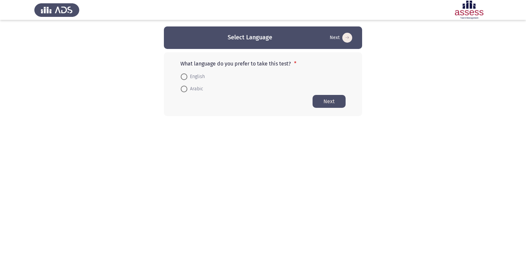
click at [188, 76] on span "English" at bounding box center [196, 77] width 18 height 8
click at [187, 76] on input "English" at bounding box center [184, 76] width 7 height 7
radio input "true"
click at [320, 100] on button "Next" at bounding box center [328, 100] width 33 height 13
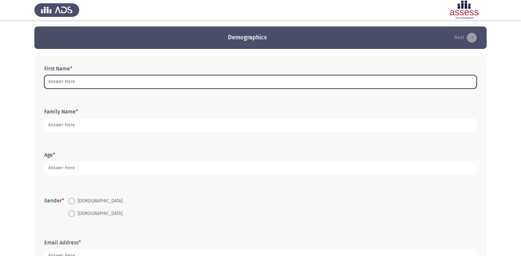
click at [73, 79] on input "First Name *" at bounding box center [260, 82] width 432 height 14
type input "d"
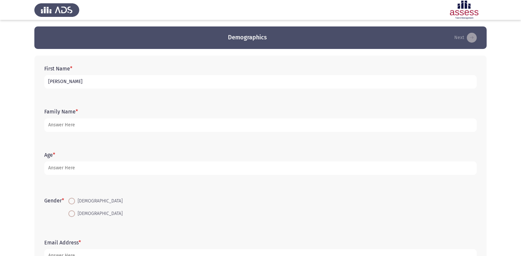
type input "[PERSON_NAME]"
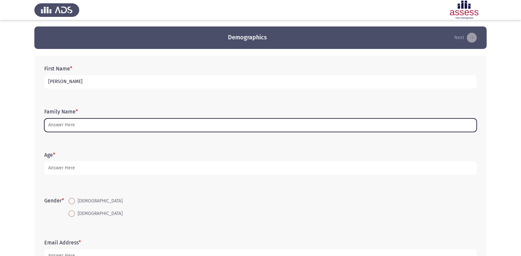
click at [67, 122] on input "Family Name *" at bounding box center [260, 125] width 432 height 14
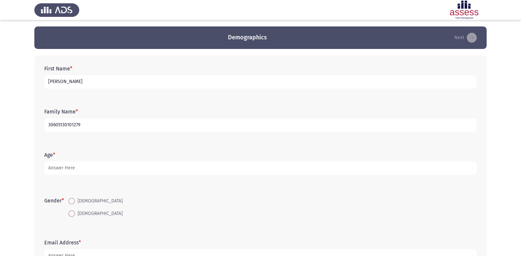
type input "30605130101279"
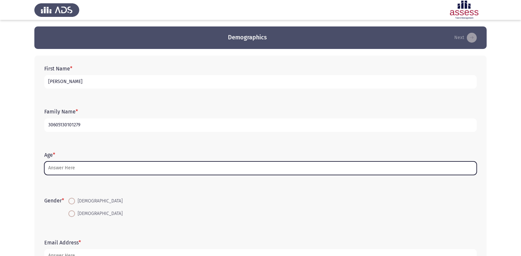
click at [70, 168] on input "Age *" at bounding box center [260, 168] width 432 height 14
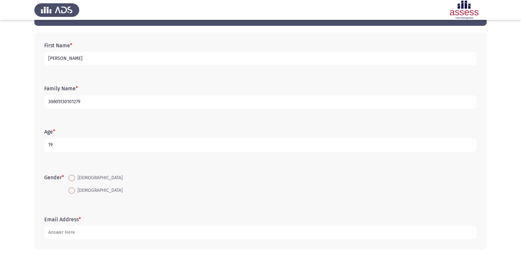
scroll to position [33, 0]
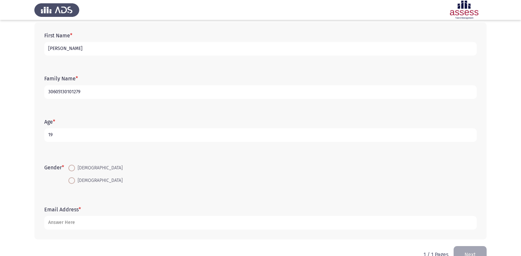
type input "19"
click at [74, 166] on span at bounding box center [71, 167] width 7 height 7
click at [74, 166] on input "[DEMOGRAPHIC_DATA]" at bounding box center [71, 167] width 7 height 7
radio input "true"
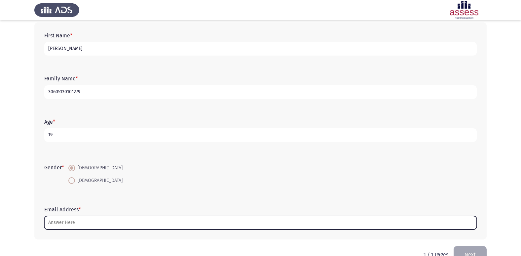
click at [72, 221] on input "Email Address *" at bounding box center [260, 223] width 432 height 14
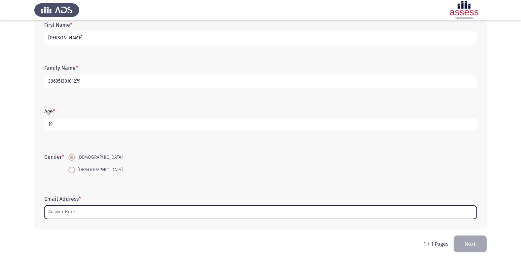
scroll to position [50, 0]
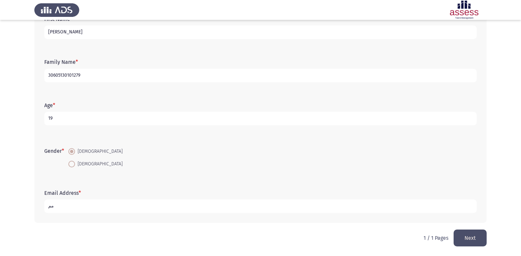
type input "م"
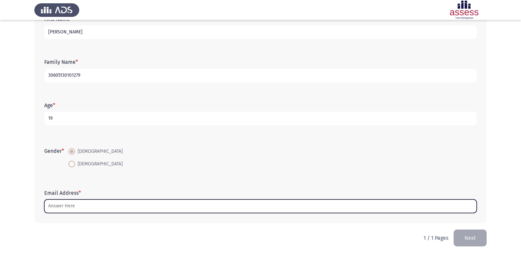
click at [64, 206] on input "Email Address *" at bounding box center [260, 206] width 432 height 14
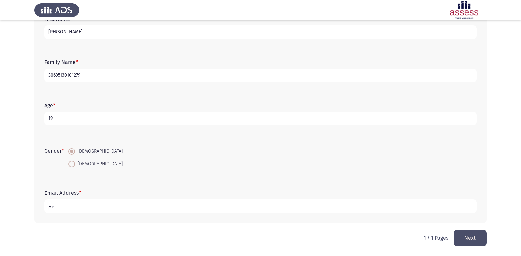
drag, startPoint x: 51, startPoint y: 206, endPoint x: 48, endPoint y: 208, distance: 4.0
click at [48, 208] on input "مم" at bounding box center [260, 206] width 432 height 14
type input "[EMAIL_ADDRESS][DOMAIN_NAME]"
click at [475, 237] on button "Next" at bounding box center [469, 237] width 33 height 17
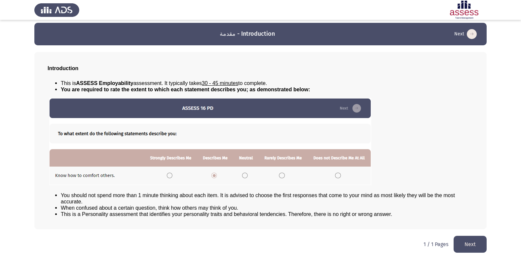
scroll to position [7, 0]
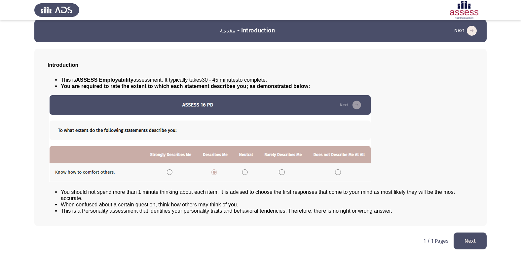
click at [463, 240] on button "Next" at bounding box center [469, 240] width 33 height 17
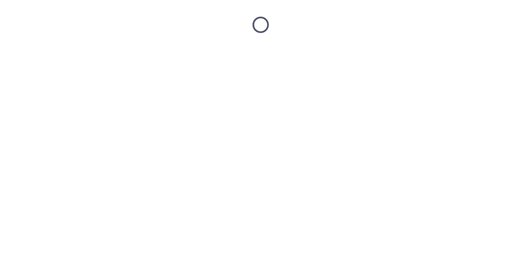
scroll to position [0, 0]
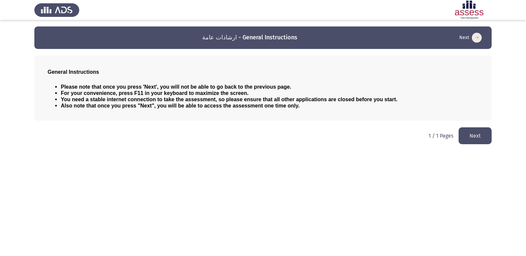
click at [487, 135] on button "Next" at bounding box center [474, 135] width 33 height 17
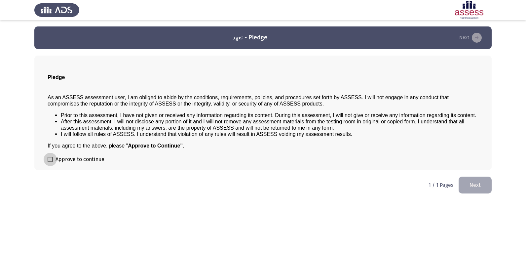
click at [48, 158] on span at bounding box center [50, 159] width 5 height 5
click at [50, 162] on input "Approve to continue" at bounding box center [50, 162] width 0 height 0
checkbox input "true"
click at [464, 183] on button "Next" at bounding box center [474, 184] width 33 height 17
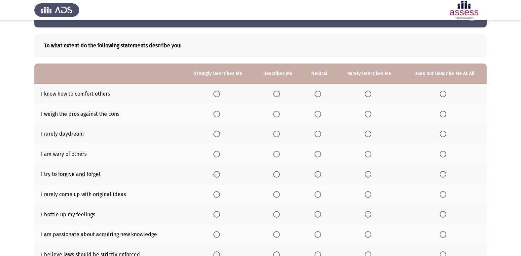
scroll to position [33, 0]
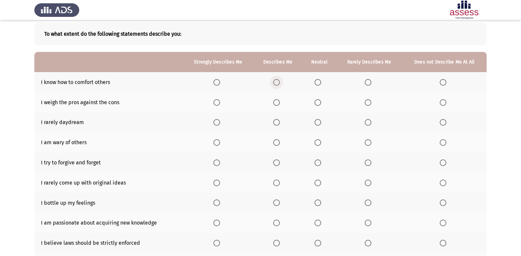
click at [276, 84] on span "Select an option" at bounding box center [276, 82] width 7 height 7
click at [276, 84] on input "Select an option" at bounding box center [276, 82] width 7 height 7
click at [217, 123] on span "Select an option" at bounding box center [216, 122] width 7 height 7
click at [217, 123] on input "Select an option" at bounding box center [216, 122] width 7 height 7
click at [319, 103] on span "Select an option" at bounding box center [317, 102] width 7 height 7
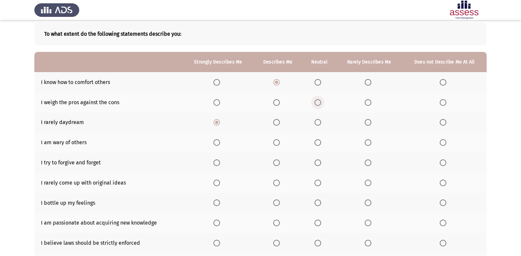
click at [319, 103] on input "Select an option" at bounding box center [317, 102] width 7 height 7
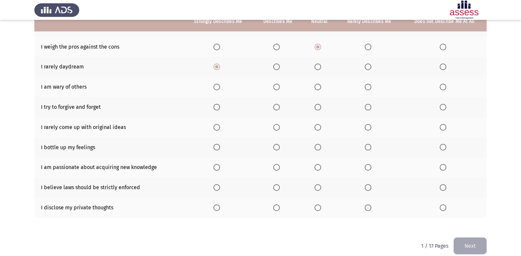
scroll to position [96, 0]
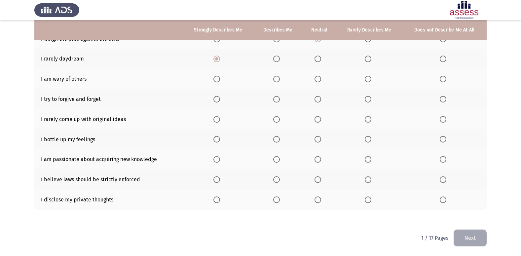
click at [219, 81] on span "Select an option" at bounding box center [216, 79] width 7 height 7
click at [219, 81] on input "Select an option" at bounding box center [216, 79] width 7 height 7
click at [317, 99] on span "Select an option" at bounding box center [317, 99] width 7 height 7
click at [317, 99] on input "Select an option" at bounding box center [317, 99] width 7 height 7
click at [318, 121] on span "Select an option" at bounding box center [317, 119] width 7 height 7
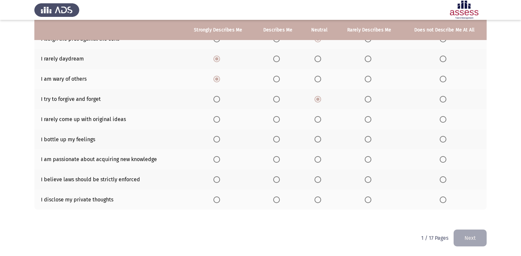
click at [318, 121] on input "Select an option" at bounding box center [317, 119] width 7 height 7
click at [370, 141] on span "Select an option" at bounding box center [368, 139] width 7 height 7
click at [370, 141] on input "Select an option" at bounding box center [368, 139] width 7 height 7
click at [320, 160] on span "Select an option" at bounding box center [317, 159] width 7 height 7
click at [320, 160] on input "Select an option" at bounding box center [317, 159] width 7 height 7
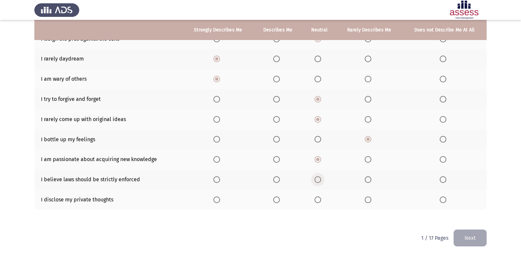
click at [316, 182] on span "Select an option" at bounding box center [317, 179] width 7 height 7
click at [316, 182] on input "Select an option" at bounding box center [317, 179] width 7 height 7
click at [321, 202] on span "Select an option" at bounding box center [317, 199] width 7 height 7
click at [321, 202] on input "Select an option" at bounding box center [317, 199] width 7 height 7
click at [478, 241] on button "Next" at bounding box center [469, 237] width 33 height 17
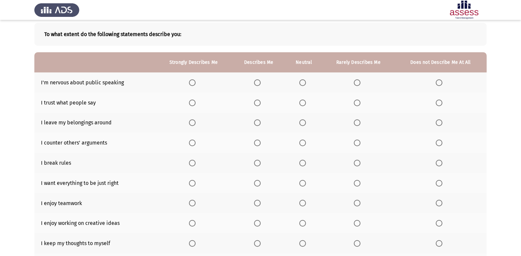
scroll to position [33, 0]
click at [440, 80] on span "Select an option" at bounding box center [439, 82] width 7 height 7
click at [440, 80] on input "Select an option" at bounding box center [439, 82] width 7 height 7
click at [358, 103] on span "Select an option" at bounding box center [357, 102] width 7 height 7
click at [358, 103] on input "Select an option" at bounding box center [357, 102] width 7 height 7
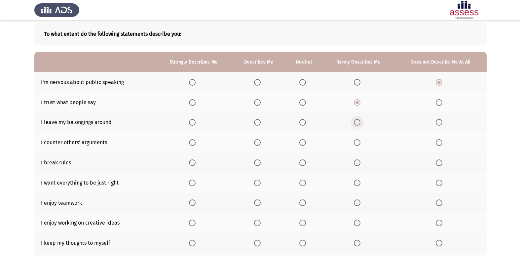
click at [354, 124] on span "Select an option" at bounding box center [357, 122] width 7 height 7
click at [354, 124] on input "Select an option" at bounding box center [357, 122] width 7 height 7
click at [303, 143] on span "Select an option" at bounding box center [302, 142] width 7 height 7
click at [303, 143] on input "Select an option" at bounding box center [302, 142] width 7 height 7
click at [441, 163] on span "Select an option" at bounding box center [439, 162] width 7 height 7
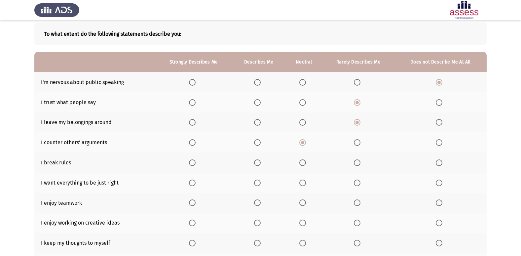
click at [441, 163] on input "Select an option" at bounding box center [439, 162] width 7 height 7
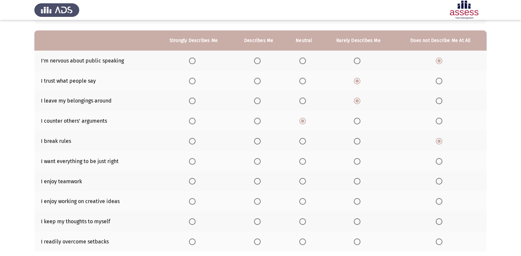
scroll to position [66, 0]
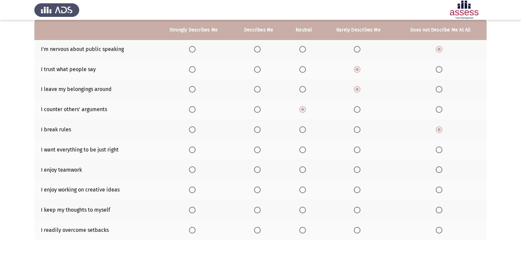
click at [189, 151] on th at bounding box center [193, 149] width 77 height 20
click at [196, 151] on span "Select an option" at bounding box center [192, 149] width 7 height 7
click at [196, 151] on input "Select an option" at bounding box center [192, 149] width 7 height 7
click at [192, 168] on span "Select an option" at bounding box center [192, 169] width 7 height 7
click at [192, 168] on input "Select an option" at bounding box center [192, 169] width 7 height 7
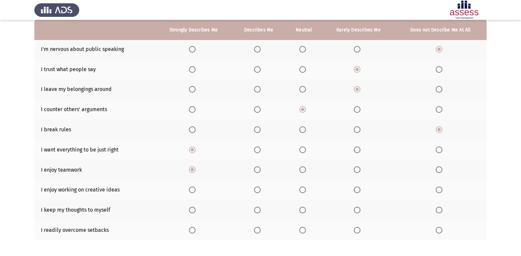
click at [190, 187] on span "Select an option" at bounding box center [192, 189] width 7 height 7
click at [190, 187] on input "Select an option" at bounding box center [192, 189] width 7 height 7
click at [263, 207] on label "Select an option" at bounding box center [258, 209] width 9 height 7
click at [261, 207] on input "Select an option" at bounding box center [257, 209] width 7 height 7
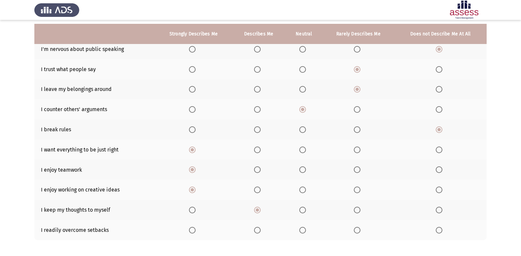
scroll to position [96, 0]
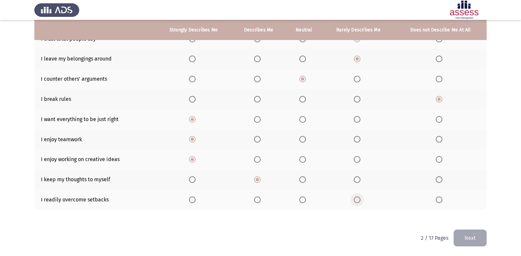
click at [354, 200] on span "Select an option" at bounding box center [357, 199] width 7 height 7
click at [354, 200] on input "Select an option" at bounding box center [357, 199] width 7 height 7
click at [460, 241] on button "Next" at bounding box center [469, 237] width 33 height 17
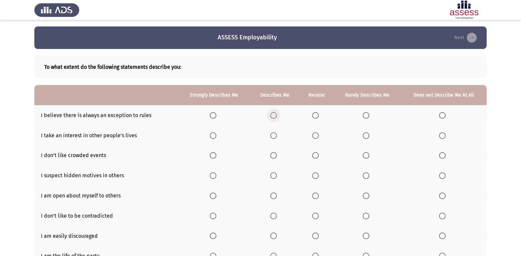
click at [274, 115] on span "Select an option" at bounding box center [273, 115] width 7 height 7
click at [274, 115] on input "Select an option" at bounding box center [273, 115] width 7 height 7
click at [316, 136] on span "Select an option" at bounding box center [315, 135] width 7 height 7
click at [316, 136] on input "Select an option" at bounding box center [315, 135] width 7 height 7
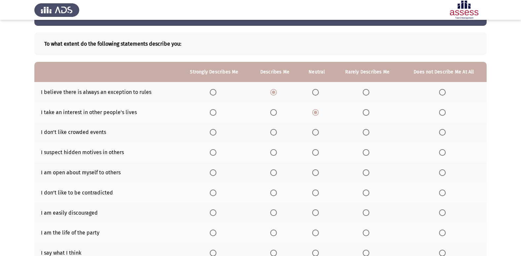
scroll to position [33, 0]
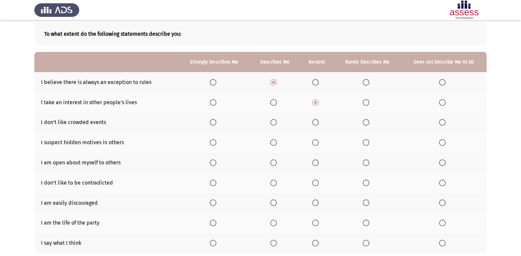
click at [369, 120] on span "Select an option" at bounding box center [366, 122] width 7 height 7
click at [369, 120] on input "Select an option" at bounding box center [366, 122] width 7 height 7
click at [369, 144] on span "Select an option" at bounding box center [366, 142] width 7 height 7
click at [369, 144] on input "Select an option" at bounding box center [366, 142] width 7 height 7
click at [276, 163] on span "Select an option" at bounding box center [273, 162] width 7 height 7
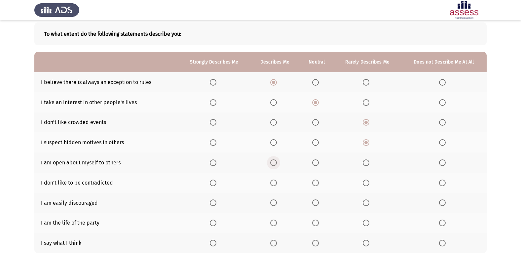
click at [276, 163] on input "Select an option" at bounding box center [273, 162] width 7 height 7
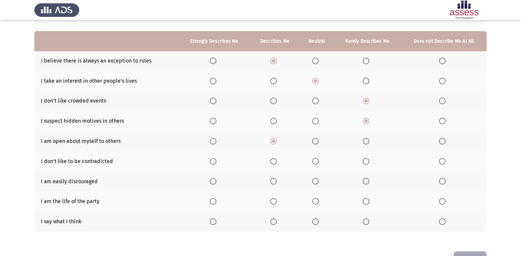
scroll to position [66, 0]
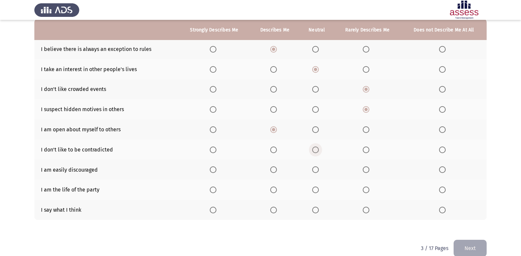
click at [315, 148] on span "Select an option" at bounding box center [315, 149] width 7 height 7
click at [315, 148] on input "Select an option" at bounding box center [315, 149] width 7 height 7
click at [313, 167] on span "Select an option" at bounding box center [315, 169] width 7 height 7
click at [313, 167] on input "Select an option" at bounding box center [315, 169] width 7 height 7
click at [368, 189] on span "Select an option" at bounding box center [366, 189] width 7 height 7
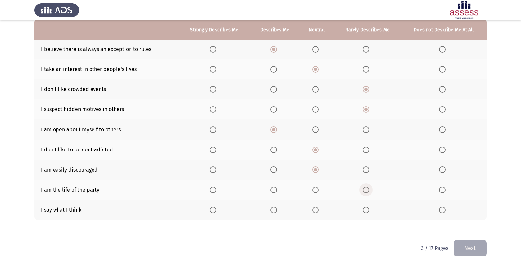
click at [368, 189] on input "Select an option" at bounding box center [366, 189] width 7 height 7
click at [215, 213] on span "Select an option" at bounding box center [213, 209] width 7 height 7
click at [215, 213] on input "Select an option" at bounding box center [213, 209] width 7 height 7
click at [271, 207] on span "Select an option" at bounding box center [273, 209] width 7 height 7
click at [271, 207] on input "Select an option" at bounding box center [273, 209] width 7 height 7
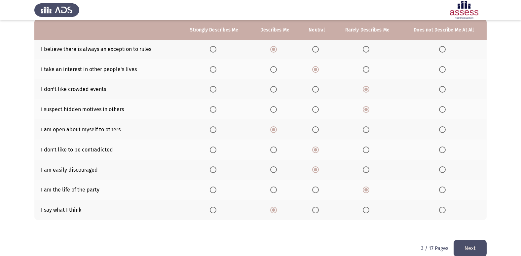
click at [477, 251] on button "Next" at bounding box center [469, 247] width 33 height 17
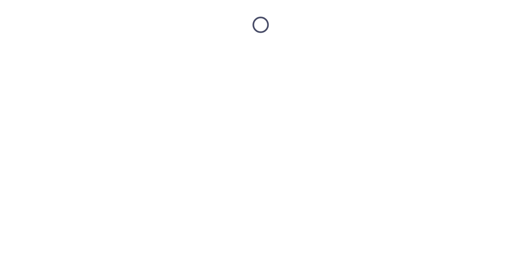
scroll to position [0, 0]
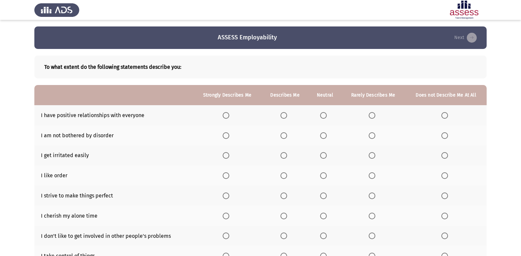
click at [226, 112] on span "Select an option" at bounding box center [226, 115] width 7 height 7
click at [226, 112] on input "Select an option" at bounding box center [226, 115] width 7 height 7
click at [371, 135] on span "Select an option" at bounding box center [372, 135] width 7 height 7
click at [371, 135] on input "Select an option" at bounding box center [372, 135] width 7 height 7
click at [284, 155] on span "Select an option" at bounding box center [283, 155] width 7 height 7
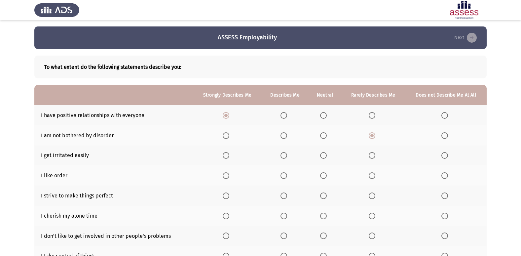
click at [284, 155] on input "Select an option" at bounding box center [283, 155] width 7 height 7
click at [284, 178] on span "Select an option" at bounding box center [283, 175] width 7 height 7
click at [284, 178] on input "Select an option" at bounding box center [283, 175] width 7 height 7
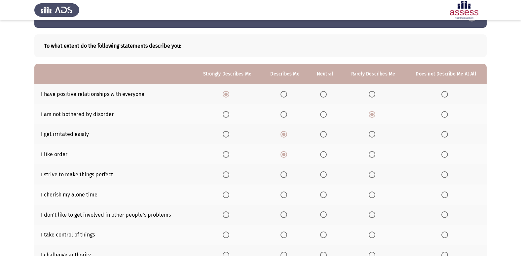
scroll to position [33, 0]
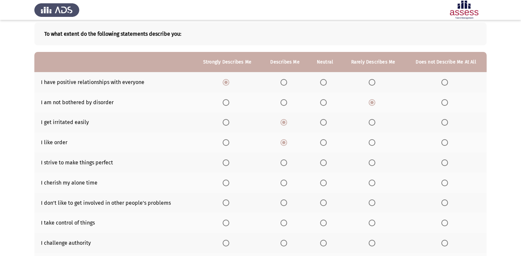
click at [226, 162] on span "Select an option" at bounding box center [226, 162] width 0 height 0
click at [226, 162] on input "Select an option" at bounding box center [226, 162] width 7 height 7
click at [324, 181] on span "Select an option" at bounding box center [323, 182] width 7 height 7
click at [324, 181] on input "Select an option" at bounding box center [323, 182] width 7 height 7
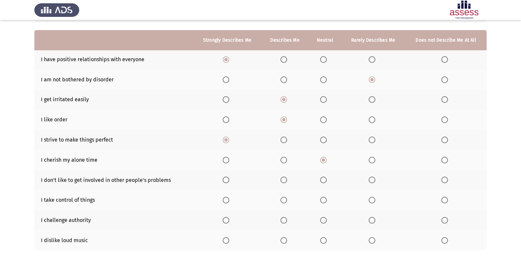
scroll to position [66, 0]
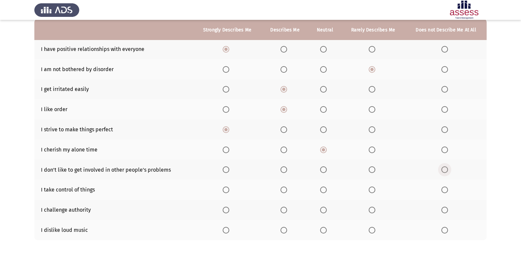
click at [449, 169] on label "Select an option" at bounding box center [445, 169] width 9 height 7
click at [448, 169] on input "Select an option" at bounding box center [444, 169] width 7 height 7
click at [231, 191] on label "Select an option" at bounding box center [227, 189] width 9 height 7
click at [229, 191] on input "Select an option" at bounding box center [226, 189] width 7 height 7
click at [285, 208] on span "Select an option" at bounding box center [283, 209] width 7 height 7
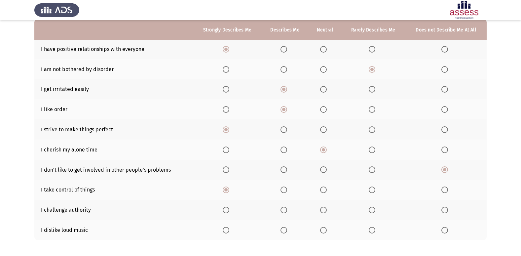
click at [285, 208] on input "Select an option" at bounding box center [283, 209] width 7 height 7
click at [373, 231] on span "Select an option" at bounding box center [372, 230] width 7 height 7
click at [373, 231] on input "Select an option" at bounding box center [372, 230] width 7 height 7
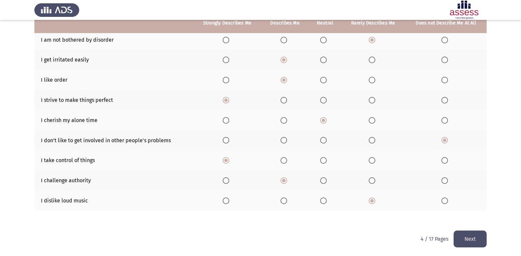
scroll to position [96, 0]
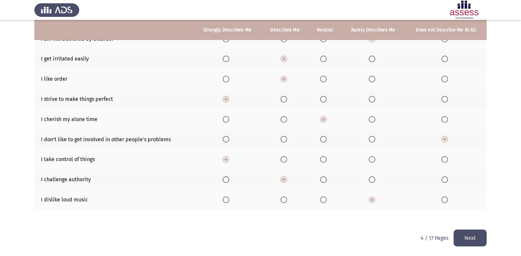
click at [474, 237] on button "Next" at bounding box center [469, 237] width 33 height 17
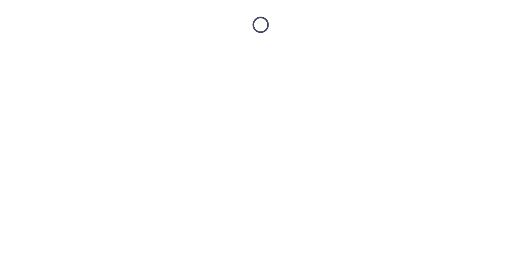
scroll to position [0, 0]
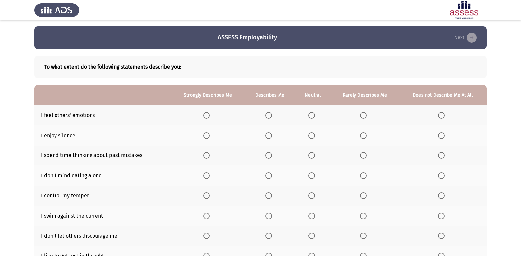
click at [271, 116] on span "Select an option" at bounding box center [268, 115] width 7 height 7
click at [271, 116] on input "Select an option" at bounding box center [268, 115] width 7 height 7
click at [311, 133] on span "Select an option" at bounding box center [311, 135] width 7 height 7
click at [311, 133] on input "Select an option" at bounding box center [311, 135] width 7 height 7
click at [271, 156] on span "Select an option" at bounding box center [268, 155] width 7 height 7
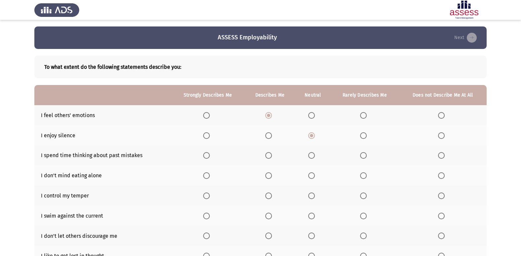
click at [271, 156] on input "Select an option" at bounding box center [268, 155] width 7 height 7
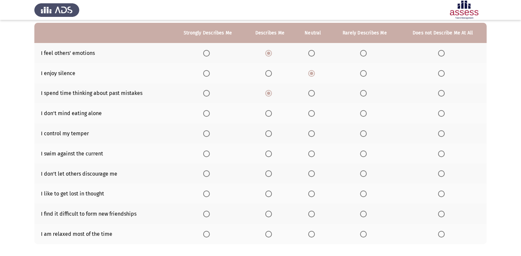
scroll to position [66, 0]
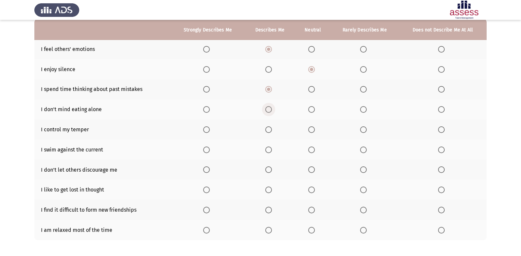
click at [268, 110] on span "Select an option" at bounding box center [268, 109] width 7 height 7
click at [268, 110] on input "Select an option" at bounding box center [268, 109] width 7 height 7
click at [269, 130] on span "Select an option" at bounding box center [268, 129] width 7 height 7
click at [269, 130] on input "Select an option" at bounding box center [268, 129] width 7 height 7
click at [311, 149] on span "Select an option" at bounding box center [311, 149] width 7 height 7
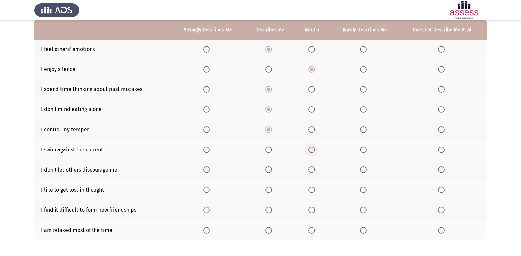
click at [311, 149] on input "Select an option" at bounding box center [311, 149] width 7 height 7
click at [270, 171] on span "Select an option" at bounding box center [268, 169] width 7 height 7
click at [270, 171] on input "Select an option" at bounding box center [268, 169] width 7 height 7
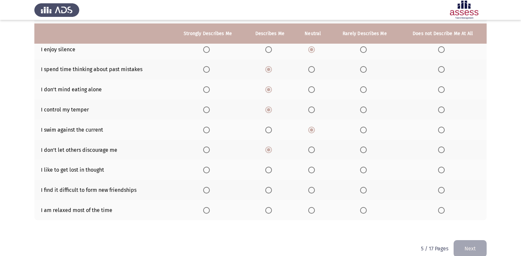
scroll to position [96, 0]
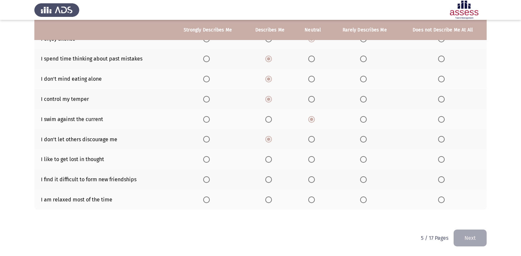
click at [311, 142] on span "Select an option" at bounding box center [311, 139] width 7 height 7
click at [311, 142] on input "Select an option" at bounding box center [311, 139] width 7 height 7
click at [267, 159] on span "Select an option" at bounding box center [268, 159] width 7 height 7
click at [267, 159] on input "Select an option" at bounding box center [268, 159] width 7 height 7
click at [268, 181] on span "Select an option" at bounding box center [268, 179] width 7 height 7
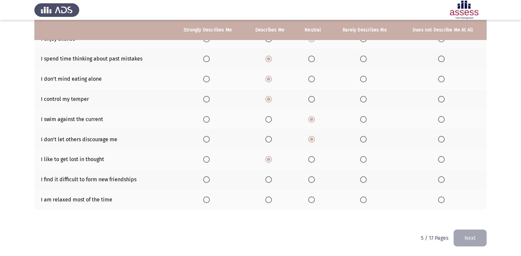
click at [268, 181] on input "Select an option" at bounding box center [268, 179] width 7 height 7
click at [206, 201] on span "Select an option" at bounding box center [206, 199] width 7 height 7
click at [206, 201] on input "Select an option" at bounding box center [206, 199] width 7 height 7
click at [482, 239] on button "Next" at bounding box center [469, 237] width 33 height 17
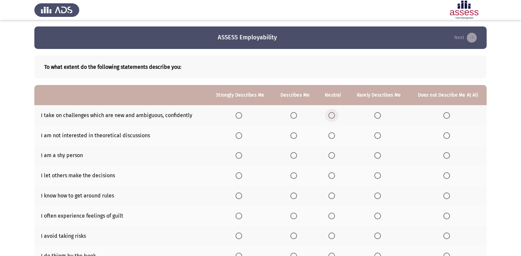
click at [331, 117] on span "Select an option" at bounding box center [331, 115] width 7 height 7
click at [331, 117] on input "Select an option" at bounding box center [331, 115] width 7 height 7
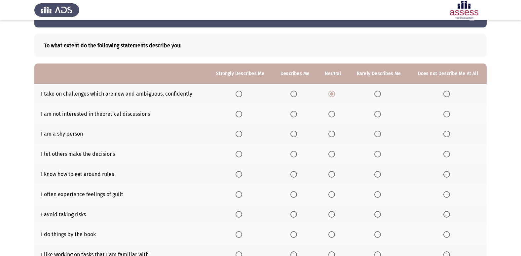
scroll to position [33, 0]
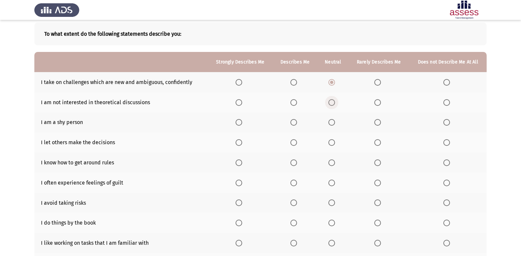
click at [333, 102] on span "Select an option" at bounding box center [331, 102] width 7 height 7
click at [333, 102] on input "Select an option" at bounding box center [331, 102] width 7 height 7
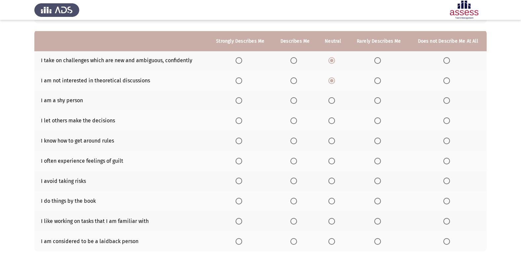
scroll to position [66, 0]
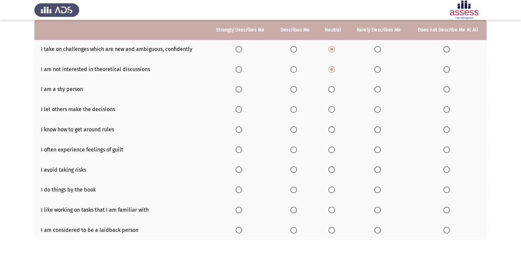
click at [331, 90] on span "Select an option" at bounding box center [331, 89] width 7 height 7
click at [331, 90] on input "Select an option" at bounding box center [331, 89] width 7 height 7
click at [382, 113] on label "Select an option" at bounding box center [378, 109] width 9 height 7
click at [381, 113] on input "Select an option" at bounding box center [377, 109] width 7 height 7
click at [241, 131] on span "Select an option" at bounding box center [238, 129] width 7 height 7
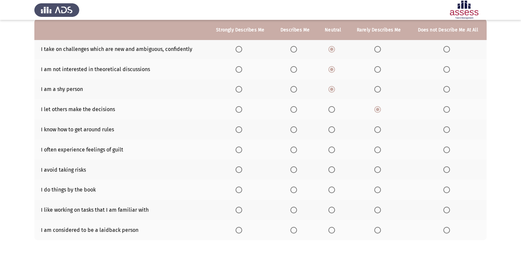
click at [241, 131] on input "Select an option" at bounding box center [238, 129] width 7 height 7
click at [294, 151] on span "Select an option" at bounding box center [293, 149] width 7 height 7
click at [294, 151] on input "Select an option" at bounding box center [293, 149] width 7 height 7
click at [379, 171] on span "Select an option" at bounding box center [377, 169] width 7 height 7
click at [379, 171] on input "Select an option" at bounding box center [377, 169] width 7 height 7
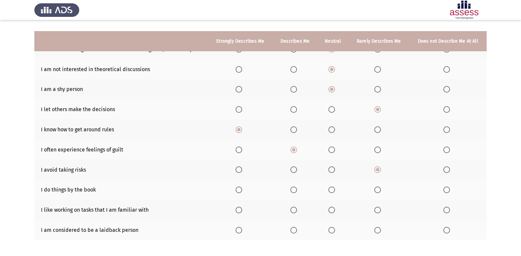
scroll to position [96, 0]
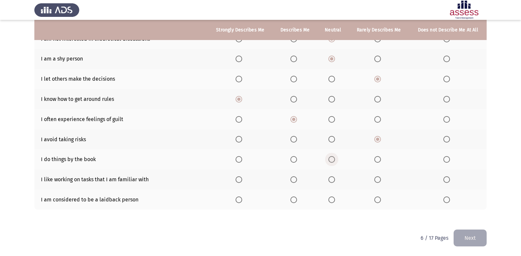
click at [335, 157] on span "Select an option" at bounding box center [331, 159] width 7 height 7
click at [335, 157] on input "Select an option" at bounding box center [331, 159] width 7 height 7
click at [294, 179] on span "Select an option" at bounding box center [293, 179] width 7 height 7
click at [294, 179] on input "Select an option" at bounding box center [293, 179] width 7 height 7
click at [334, 202] on span "Select an option" at bounding box center [331, 199] width 7 height 7
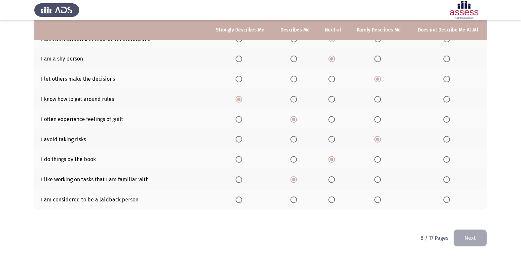
click at [334, 202] on input "Select an option" at bounding box center [331, 199] width 7 height 7
click at [460, 238] on button "Next" at bounding box center [469, 237] width 33 height 17
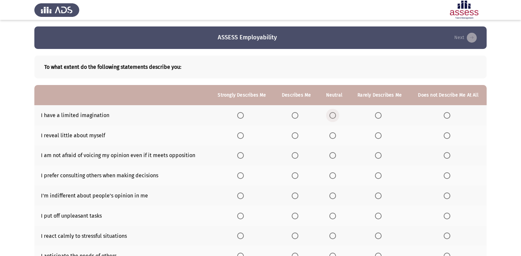
click at [331, 113] on span "Select an option" at bounding box center [332, 115] width 7 height 7
click at [331, 113] on input "Select an option" at bounding box center [332, 115] width 7 height 7
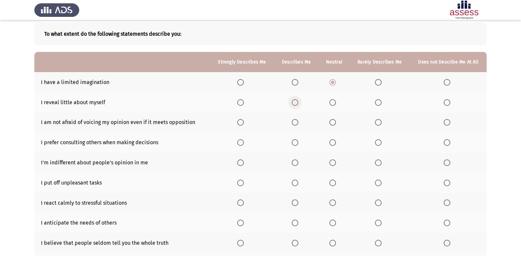
click at [298, 102] on span "Select an option" at bounding box center [295, 102] width 7 height 7
click at [298, 102] on input "Select an option" at bounding box center [295, 102] width 7 height 7
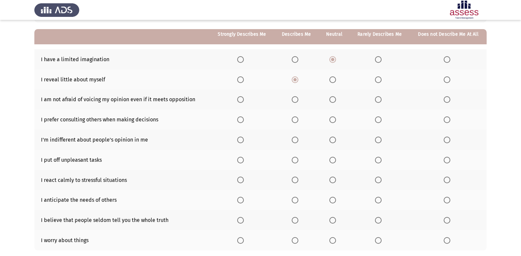
scroll to position [66, 0]
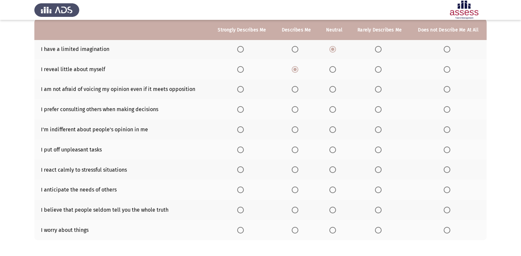
click at [332, 89] on span "Select an option" at bounding box center [332, 89] width 7 height 7
click at [332, 89] on input "Select an option" at bounding box center [332, 89] width 7 height 7
click at [298, 112] on span "Select an option" at bounding box center [295, 109] width 7 height 7
click at [298, 112] on input "Select an option" at bounding box center [295, 109] width 7 height 7
click at [334, 126] on span "Select an option" at bounding box center [332, 129] width 7 height 7
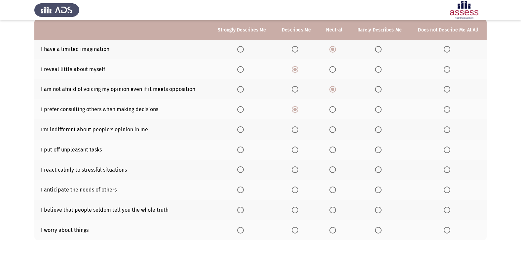
click at [334, 126] on input "Select an option" at bounding box center [332, 129] width 7 height 7
click at [337, 154] on th at bounding box center [333, 149] width 31 height 20
click at [335, 149] on span "Select an option" at bounding box center [332, 149] width 7 height 7
click at [335, 149] on input "Select an option" at bounding box center [332, 149] width 7 height 7
click at [380, 172] on span "Select an option" at bounding box center [378, 169] width 7 height 7
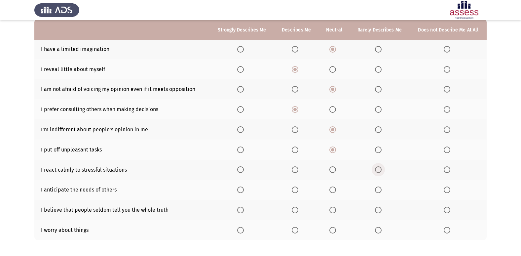
click at [380, 172] on input "Select an option" at bounding box center [378, 169] width 7 height 7
click at [298, 172] on span "Select an option" at bounding box center [295, 169] width 7 height 7
click at [298, 172] on input "Select an option" at bounding box center [295, 169] width 7 height 7
click at [338, 191] on label "Select an option" at bounding box center [333, 189] width 9 height 7
click at [336, 191] on input "Select an option" at bounding box center [332, 189] width 7 height 7
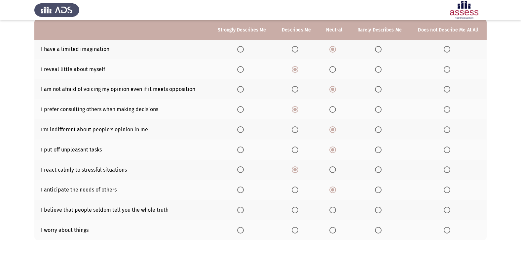
click at [335, 214] on th at bounding box center [333, 209] width 31 height 20
click at [334, 210] on span "Select an option" at bounding box center [332, 209] width 7 height 7
click at [334, 210] on input "Select an option" at bounding box center [332, 209] width 7 height 7
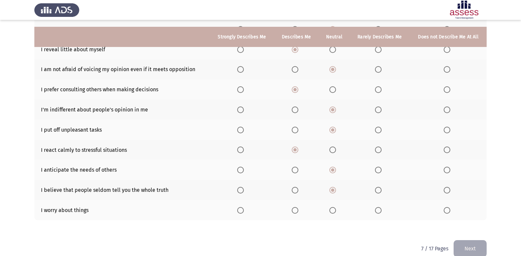
scroll to position [96, 0]
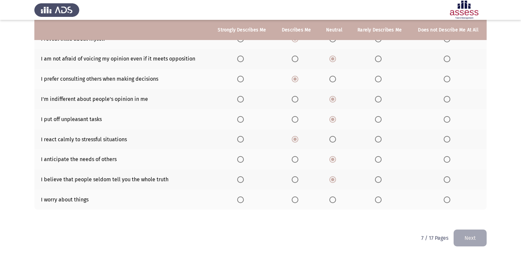
click at [294, 199] on span "Select an option" at bounding box center [295, 199] width 7 height 7
click at [294, 199] on input "Select an option" at bounding box center [295, 199] width 7 height 7
click at [468, 239] on button "Next" at bounding box center [469, 237] width 33 height 17
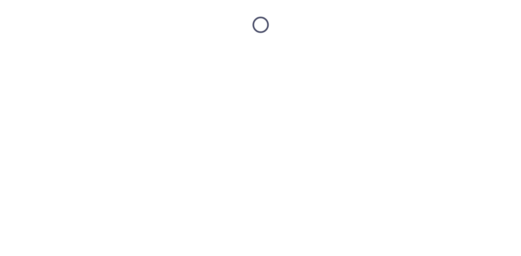
scroll to position [0, 0]
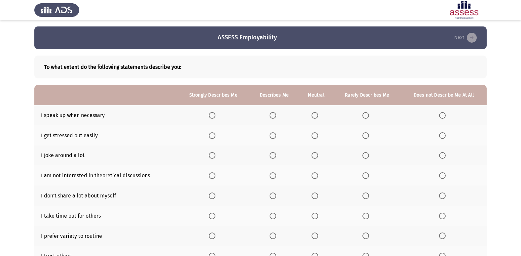
click at [273, 116] on span "Select an option" at bounding box center [272, 115] width 7 height 7
click at [273, 116] on input "Select an option" at bounding box center [272, 115] width 7 height 7
click at [446, 136] on label "Select an option" at bounding box center [443, 135] width 9 height 7
click at [446, 136] on input "Select an option" at bounding box center [442, 135] width 7 height 7
click at [320, 151] on th at bounding box center [316, 155] width 35 height 20
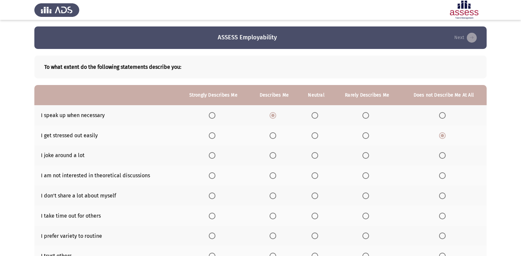
click at [313, 157] on span "Select an option" at bounding box center [314, 155] width 7 height 7
click at [313, 157] on input "Select an option" at bounding box center [314, 155] width 7 height 7
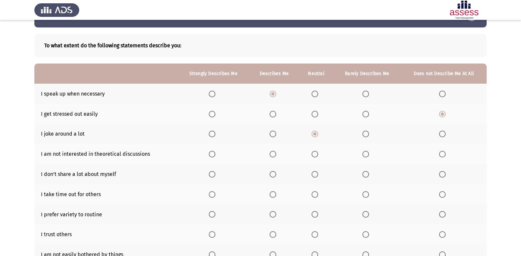
scroll to position [33, 0]
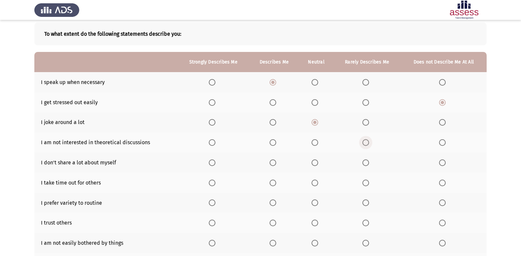
click at [368, 144] on span "Select an option" at bounding box center [365, 142] width 7 height 7
click at [368, 144] on input "Select an option" at bounding box center [365, 142] width 7 height 7
click at [212, 161] on span "Select an option" at bounding box center [212, 162] width 7 height 7
click at [212, 161] on input "Select an option" at bounding box center [212, 162] width 7 height 7
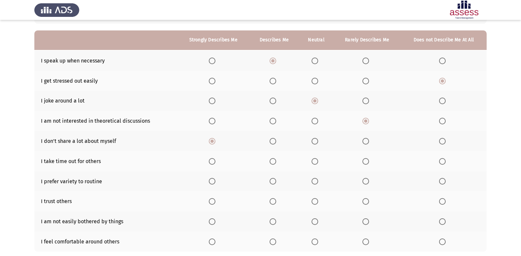
scroll to position [66, 0]
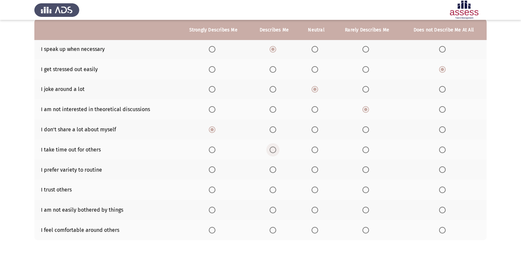
click at [275, 149] on span "Select an option" at bounding box center [272, 149] width 7 height 7
click at [275, 149] on input "Select an option" at bounding box center [272, 149] width 7 height 7
click at [307, 148] on th at bounding box center [316, 149] width 35 height 20
click at [315, 148] on span "Select an option" at bounding box center [314, 149] width 7 height 7
click at [315, 148] on input "Select an option" at bounding box center [314, 149] width 7 height 7
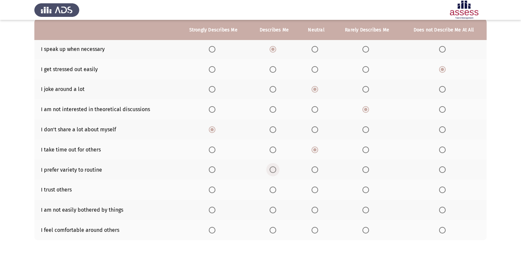
click at [276, 167] on span "Select an option" at bounding box center [272, 169] width 7 height 7
click at [276, 167] on input "Select an option" at bounding box center [272, 169] width 7 height 7
click at [441, 189] on span "Select an option" at bounding box center [442, 189] width 7 height 7
click at [441, 189] on input "Select an option" at bounding box center [442, 189] width 7 height 7
click at [366, 191] on span "Select an option" at bounding box center [365, 189] width 7 height 7
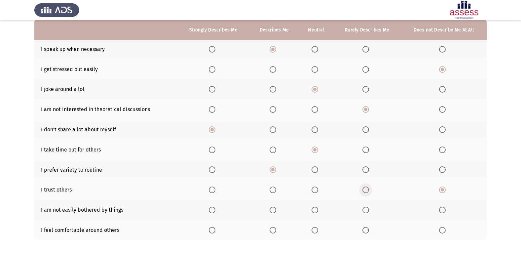
click at [366, 191] on input "Select an option" at bounding box center [365, 189] width 7 height 7
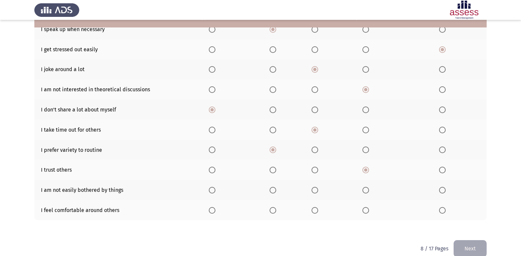
scroll to position [96, 0]
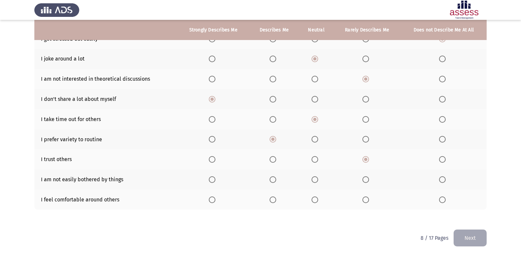
click at [443, 160] on span "Select an option" at bounding box center [442, 159] width 7 height 7
click at [443, 160] on input "Select an option" at bounding box center [442, 159] width 7 height 7
click at [315, 177] on span "Select an option" at bounding box center [314, 179] width 7 height 7
click at [315, 177] on input "Select an option" at bounding box center [314, 179] width 7 height 7
click at [366, 201] on span "Select an option" at bounding box center [365, 199] width 7 height 7
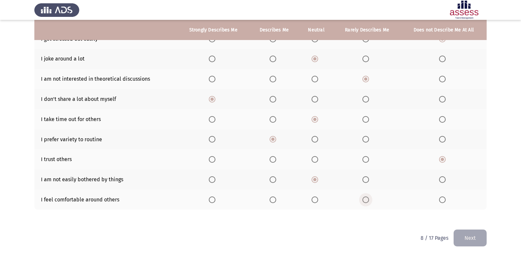
click at [366, 201] on input "Select an option" at bounding box center [365, 199] width 7 height 7
click at [473, 232] on button "Next" at bounding box center [469, 237] width 33 height 17
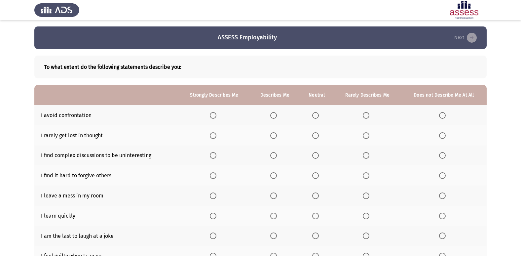
click at [442, 116] on span "Select an option" at bounding box center [442, 115] width 7 height 7
click at [442, 116] on input "Select an option" at bounding box center [442, 115] width 7 height 7
click at [364, 114] on span "Select an option" at bounding box center [366, 115] width 7 height 7
click at [364, 114] on input "Select an option" at bounding box center [366, 115] width 7 height 7
click at [315, 134] on span "Select an option" at bounding box center [315, 135] width 7 height 7
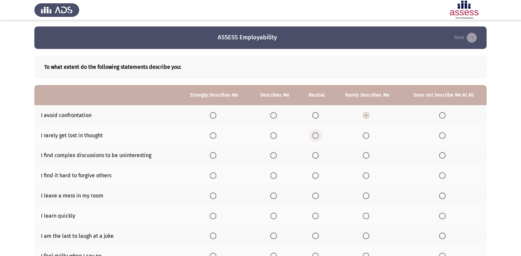
click at [315, 134] on input "Select an option" at bounding box center [315, 135] width 7 height 7
click at [315, 156] on span "Select an option" at bounding box center [315, 155] width 7 height 7
click at [315, 156] on input "Select an option" at bounding box center [315, 155] width 7 height 7
click at [365, 178] on span "Select an option" at bounding box center [366, 175] width 7 height 7
click at [365, 178] on input "Select an option" at bounding box center [366, 175] width 7 height 7
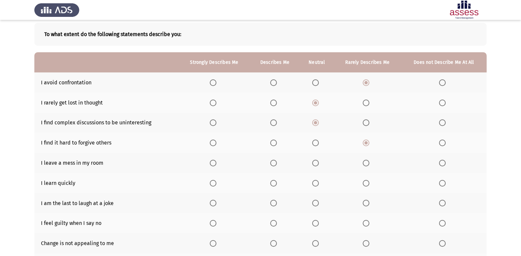
scroll to position [33, 0]
click at [366, 161] on span "Select an option" at bounding box center [366, 162] width 7 height 7
click at [366, 161] on input "Select an option" at bounding box center [366, 162] width 7 height 7
click at [276, 186] on th at bounding box center [275, 182] width 50 height 20
click at [273, 181] on span "Select an option" at bounding box center [273, 182] width 7 height 7
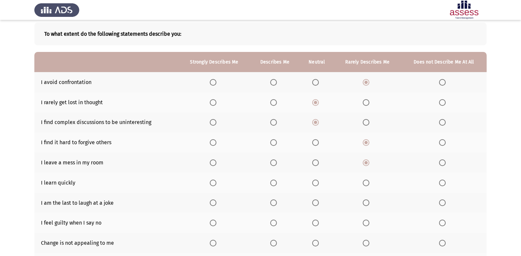
click at [273, 181] on input "Select an option" at bounding box center [273, 182] width 7 height 7
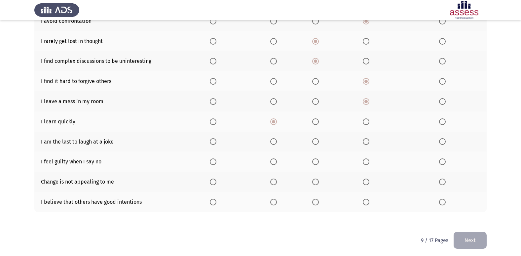
scroll to position [96, 0]
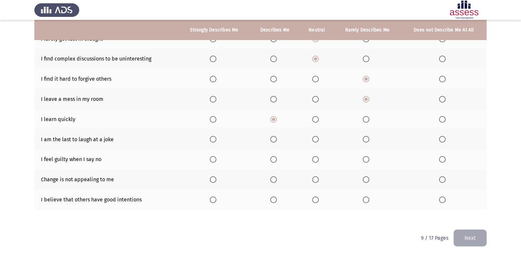
click at [215, 119] on span "Select an option" at bounding box center [213, 119] width 7 height 7
click at [215, 119] on input "Select an option" at bounding box center [213, 119] width 7 height 7
click at [275, 119] on span "Select an option" at bounding box center [273, 119] width 7 height 7
click at [275, 119] on input "Select an option" at bounding box center [273, 119] width 7 height 7
click at [316, 140] on span "Select an option" at bounding box center [315, 139] width 7 height 7
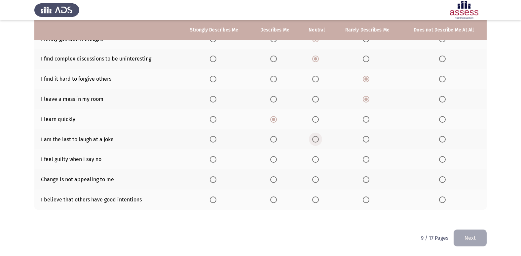
click at [316, 140] on input "Select an option" at bounding box center [315, 139] width 7 height 7
click at [316, 162] on span "Select an option" at bounding box center [315, 159] width 7 height 7
click at [316, 162] on input "Select an option" at bounding box center [315, 159] width 7 height 7
click at [368, 179] on span "Select an option" at bounding box center [366, 179] width 7 height 7
click at [368, 179] on input "Select an option" at bounding box center [366, 179] width 7 height 7
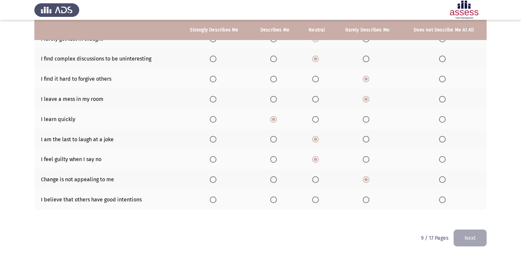
click at [315, 197] on span "Select an option" at bounding box center [315, 199] width 7 height 7
click at [315, 197] on input "Select an option" at bounding box center [315, 199] width 7 height 7
click at [469, 243] on button "Next" at bounding box center [469, 237] width 33 height 17
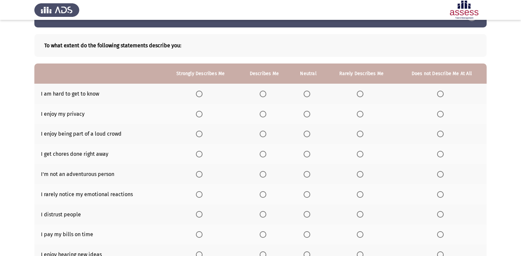
scroll to position [33, 0]
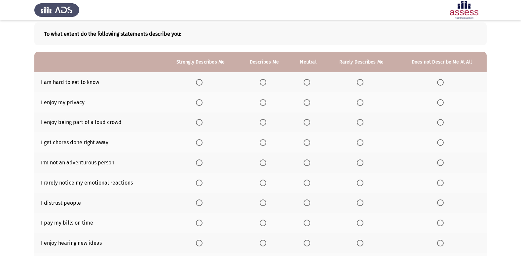
click at [447, 80] on th at bounding box center [442, 82] width 90 height 20
click at [443, 82] on label "Select an option" at bounding box center [441, 82] width 9 height 7
click at [443, 82] on input "Select an option" at bounding box center [440, 82] width 7 height 7
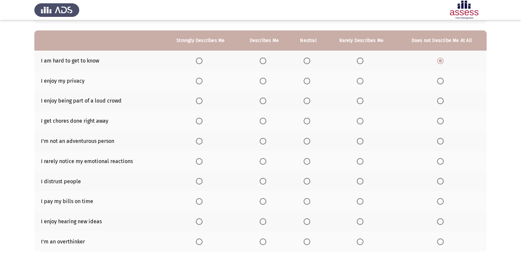
scroll to position [66, 0]
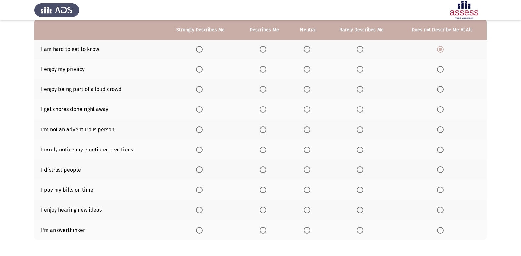
click at [197, 68] on span "Select an option" at bounding box center [199, 69] width 7 height 7
click at [197, 68] on input "Select an option" at bounding box center [199, 69] width 7 height 7
click at [306, 90] on span "Select an option" at bounding box center [307, 89] width 7 height 7
click at [306, 90] on input "Select an option" at bounding box center [307, 89] width 7 height 7
click at [309, 110] on span "Select an option" at bounding box center [307, 109] width 7 height 7
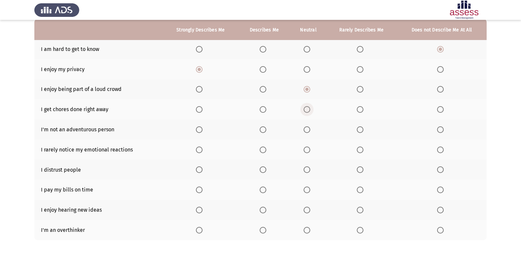
click at [309, 110] on input "Select an option" at bounding box center [307, 109] width 7 height 7
click at [308, 131] on span "Select an option" at bounding box center [307, 129] width 7 height 7
click at [308, 131] on input "Select an option" at bounding box center [307, 129] width 7 height 7
click at [260, 151] on span "Select an option" at bounding box center [263, 149] width 7 height 7
click at [260, 151] on input "Select an option" at bounding box center [263, 149] width 7 height 7
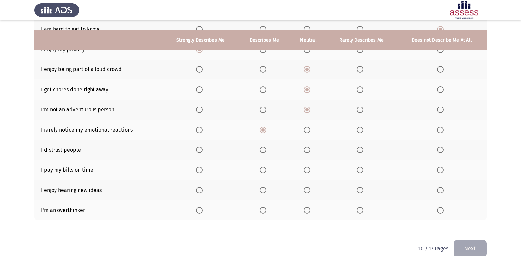
scroll to position [96, 0]
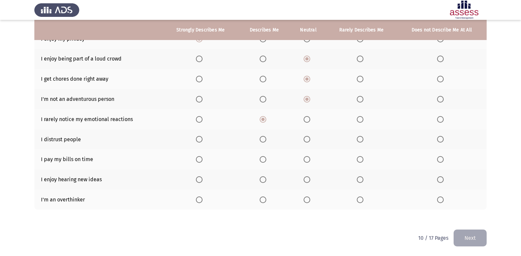
click at [261, 139] on span "Select an option" at bounding box center [263, 139] width 7 height 7
click at [261, 139] on input "Select an option" at bounding box center [263, 139] width 7 height 7
click at [198, 160] on span "Select an option" at bounding box center [199, 159] width 7 height 7
click at [198, 160] on input "Select an option" at bounding box center [199, 159] width 7 height 7
click at [201, 177] on span "Select an option" at bounding box center [199, 179] width 7 height 7
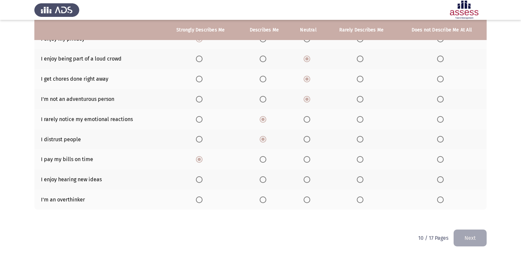
click at [201, 177] on input "Select an option" at bounding box center [199, 179] width 7 height 7
click at [306, 200] on span "Select an option" at bounding box center [307, 199] width 7 height 7
click at [306, 200] on input "Select an option" at bounding box center [307, 199] width 7 height 7
click at [470, 240] on button "Next" at bounding box center [469, 237] width 33 height 17
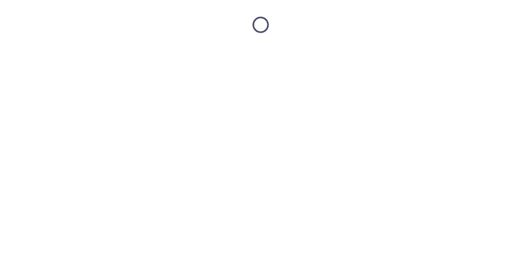
scroll to position [0, 0]
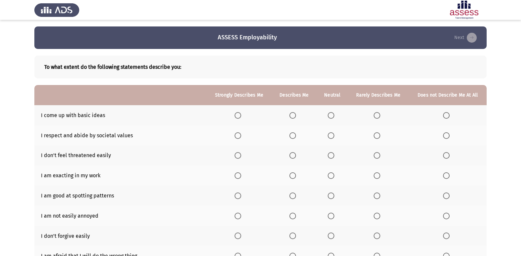
click at [381, 116] on label "Select an option" at bounding box center [378, 115] width 9 height 7
click at [380, 116] on input "Select an option" at bounding box center [377, 115] width 7 height 7
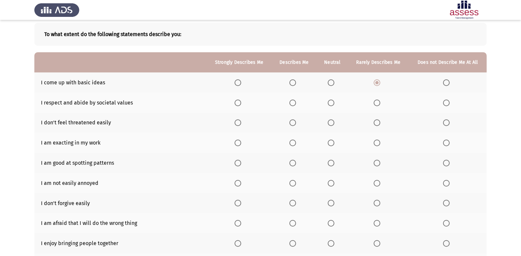
scroll to position [33, 0]
click at [333, 101] on span "Select an option" at bounding box center [331, 102] width 7 height 7
click at [333, 101] on input "Select an option" at bounding box center [331, 102] width 7 height 7
click at [379, 124] on span "Select an option" at bounding box center [377, 122] width 7 height 7
click at [379, 124] on input "Select an option" at bounding box center [377, 122] width 7 height 7
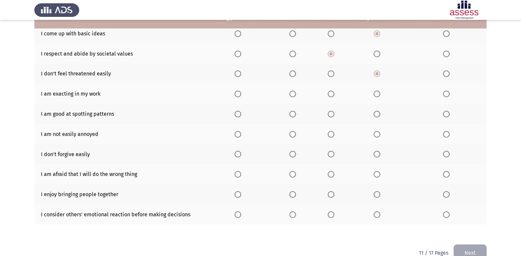
scroll to position [96, 0]
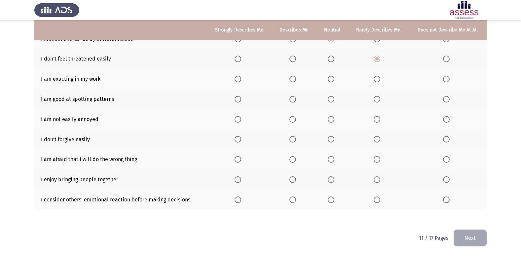
click at [239, 81] on span "Select an option" at bounding box center [237, 79] width 7 height 7
click at [239, 81] on input "Select an option" at bounding box center [237, 79] width 7 height 7
click at [292, 77] on span "Select an option" at bounding box center [292, 79] width 7 height 7
click at [292, 77] on input "Select an option" at bounding box center [292, 79] width 7 height 7
click at [333, 82] on span "Select an option" at bounding box center [331, 79] width 7 height 7
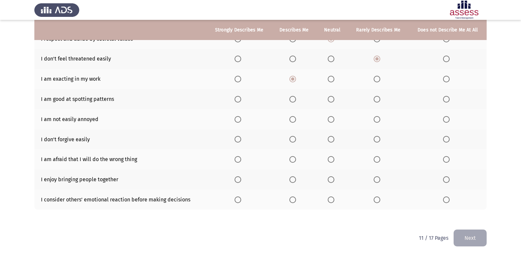
click at [333, 82] on input "Select an option" at bounding box center [331, 79] width 7 height 7
click at [338, 102] on th at bounding box center [332, 99] width 31 height 20
click at [334, 101] on span "Select an option" at bounding box center [331, 99] width 7 height 7
click at [334, 101] on input "Select an option" at bounding box center [331, 99] width 7 height 7
click at [329, 120] on span "Select an option" at bounding box center [331, 119] width 7 height 7
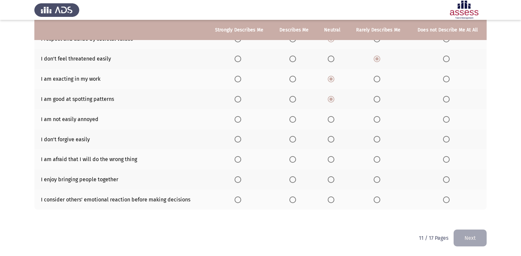
click at [329, 120] on input "Select an option" at bounding box center [331, 119] width 7 height 7
click at [292, 120] on span "Select an option" at bounding box center [292, 119] width 7 height 7
click at [292, 120] on input "Select an option" at bounding box center [292, 119] width 7 height 7
click at [383, 120] on th at bounding box center [378, 119] width 61 height 20
click at [380, 121] on label "Select an option" at bounding box center [378, 119] width 9 height 7
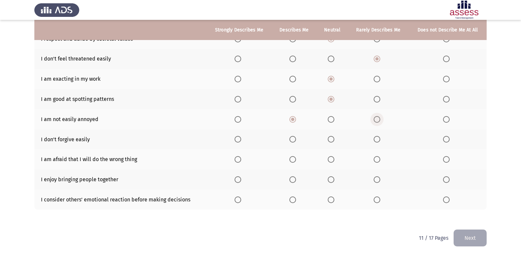
click at [380, 121] on input "Select an option" at bounding box center [377, 119] width 7 height 7
click at [377, 141] on span "Select an option" at bounding box center [377, 139] width 7 height 7
click at [377, 141] on input "Select an option" at bounding box center [377, 139] width 7 height 7
click at [294, 162] on span "Select an option" at bounding box center [292, 159] width 7 height 7
click at [294, 162] on input "Select an option" at bounding box center [292, 159] width 7 height 7
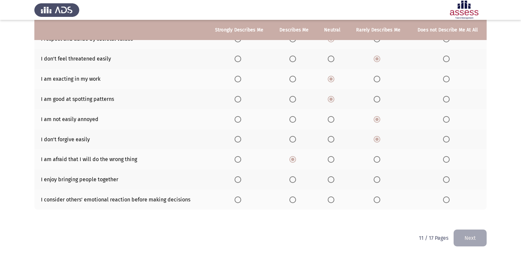
click at [296, 179] on span "Select an option" at bounding box center [292, 179] width 7 height 7
click at [296, 179] on input "Select an option" at bounding box center [292, 179] width 7 height 7
click at [327, 177] on th at bounding box center [332, 179] width 31 height 20
click at [330, 180] on span "Select an option" at bounding box center [331, 179] width 7 height 7
click at [330, 180] on input "Select an option" at bounding box center [331, 179] width 7 height 7
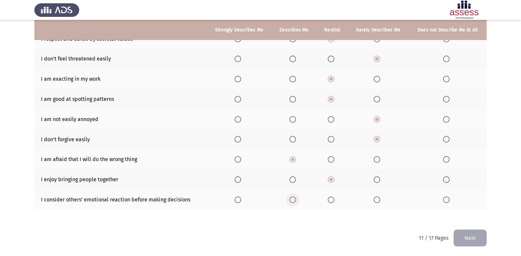
click at [295, 200] on span "Select an option" at bounding box center [292, 199] width 7 height 7
click at [295, 200] on input "Select an option" at bounding box center [292, 199] width 7 height 7
click at [476, 243] on button "Next" at bounding box center [469, 237] width 33 height 17
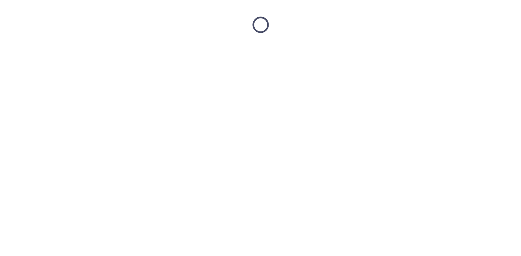
scroll to position [0, 0]
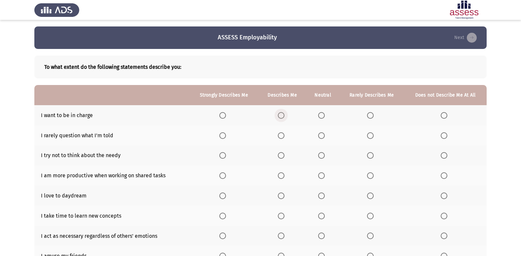
click at [282, 116] on span "Select an option" at bounding box center [281, 115] width 7 height 7
click at [282, 116] on input "Select an option" at bounding box center [281, 115] width 7 height 7
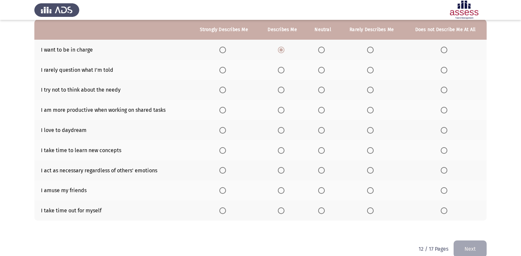
scroll to position [66, 0]
click at [284, 71] on span "Select an option" at bounding box center [281, 69] width 7 height 7
click at [284, 71] on input "Select an option" at bounding box center [281, 69] width 7 height 7
click at [325, 90] on span "Select an option" at bounding box center [321, 89] width 7 height 7
click at [325, 90] on input "Select an option" at bounding box center [321, 89] width 7 height 7
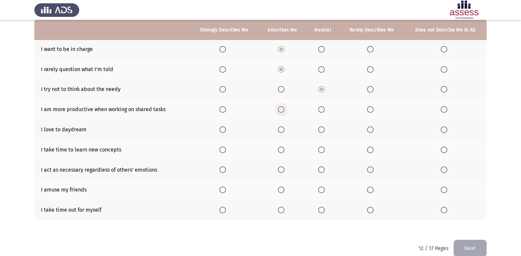
click at [284, 112] on span "Select an option" at bounding box center [281, 109] width 7 height 7
click at [284, 112] on input "Select an option" at bounding box center [281, 109] width 7 height 7
click at [283, 130] on span "Select an option" at bounding box center [281, 129] width 7 height 7
click at [283, 130] on input "Select an option" at bounding box center [281, 129] width 7 height 7
click at [279, 148] on span "Select an option" at bounding box center [281, 149] width 7 height 7
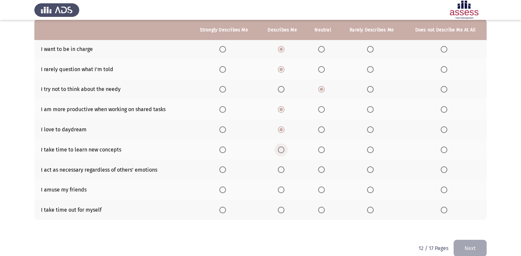
click at [279, 148] on input "Select an option" at bounding box center [281, 149] width 7 height 7
click at [325, 170] on span "Select an option" at bounding box center [321, 169] width 7 height 7
click at [325, 170] on input "Select an option" at bounding box center [321, 169] width 7 height 7
click at [325, 191] on span "Select an option" at bounding box center [321, 189] width 7 height 7
click at [325, 191] on input "Select an option" at bounding box center [321, 189] width 7 height 7
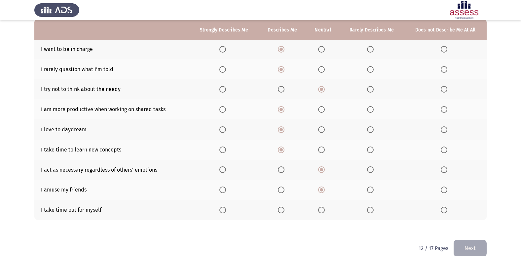
click at [278, 210] on th at bounding box center [282, 209] width 48 height 20
click at [281, 209] on span "Select an option" at bounding box center [281, 209] width 7 height 7
click at [281, 209] on input "Select an option" at bounding box center [281, 209] width 7 height 7
click at [475, 250] on button "Next" at bounding box center [469, 247] width 33 height 17
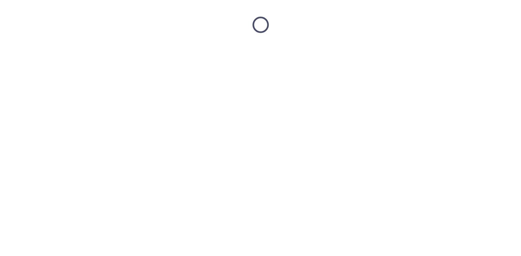
scroll to position [0, 0]
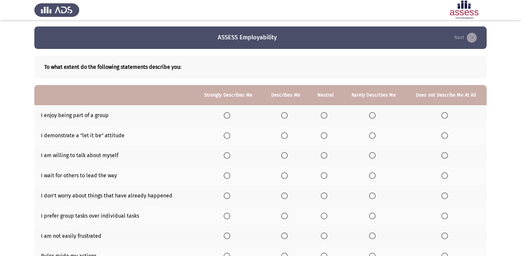
click at [283, 113] on span "Select an option" at bounding box center [284, 115] width 7 height 7
click at [283, 113] on input "Select an option" at bounding box center [284, 115] width 7 height 7
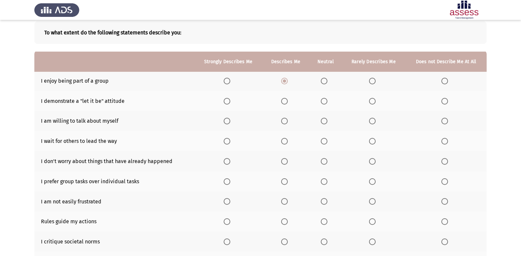
scroll to position [66, 0]
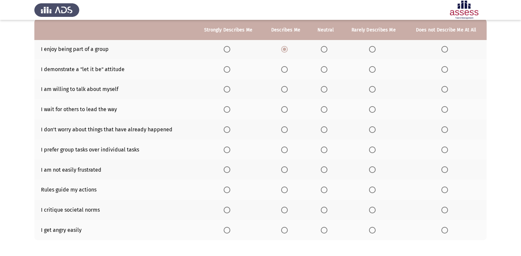
click at [325, 69] on span "Select an option" at bounding box center [324, 69] width 7 height 7
click at [325, 69] on input "Select an option" at bounding box center [324, 69] width 7 height 7
click at [325, 89] on span "Select an option" at bounding box center [324, 89] width 7 height 7
click at [325, 89] on input "Select an option" at bounding box center [324, 89] width 7 height 7
click at [444, 109] on span "Select an option" at bounding box center [444, 109] width 7 height 7
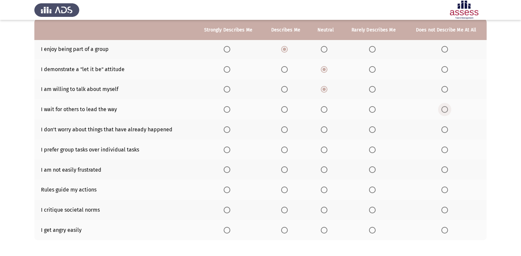
click at [444, 109] on input "Select an option" at bounding box center [444, 109] width 7 height 7
click at [373, 132] on span "Select an option" at bounding box center [372, 129] width 7 height 7
click at [373, 132] on input "Select an option" at bounding box center [372, 129] width 7 height 7
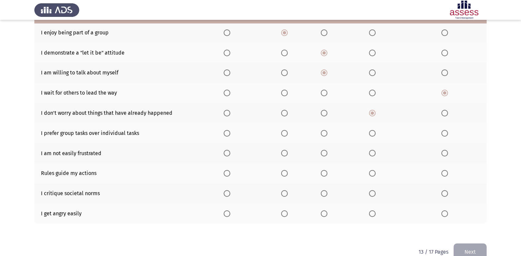
scroll to position [96, 0]
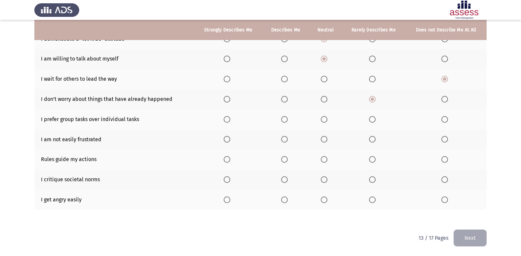
click at [325, 120] on span "Select an option" at bounding box center [324, 119] width 7 height 7
click at [325, 120] on input "Select an option" at bounding box center [324, 119] width 7 height 7
click at [330, 140] on label "Select an option" at bounding box center [325, 139] width 9 height 7
click at [327, 140] on input "Select an option" at bounding box center [324, 139] width 7 height 7
click at [284, 160] on span "Select an option" at bounding box center [284, 159] width 7 height 7
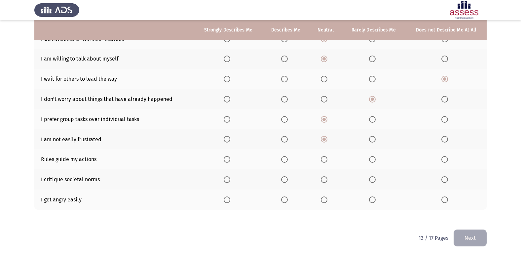
click at [284, 160] on input "Select an option" at bounding box center [284, 159] width 7 height 7
click at [326, 181] on span "Select an option" at bounding box center [324, 179] width 7 height 7
click at [326, 181] on input "Select an option" at bounding box center [324, 179] width 7 height 7
click at [371, 197] on span "Select an option" at bounding box center [372, 199] width 7 height 7
click at [371, 197] on input "Select an option" at bounding box center [372, 199] width 7 height 7
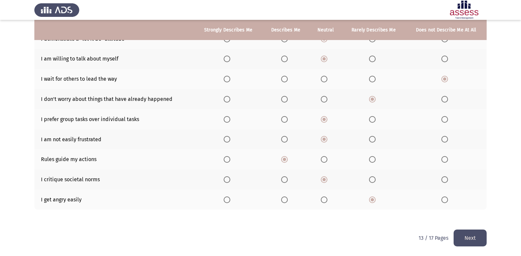
click at [460, 233] on button "Next" at bounding box center [469, 237] width 33 height 17
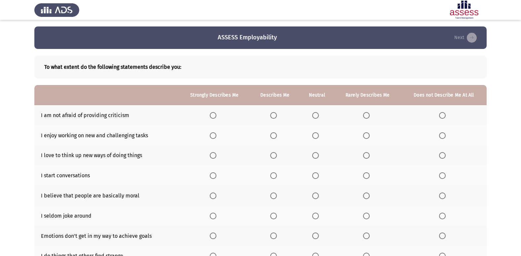
click at [314, 117] on span "Select an option" at bounding box center [315, 115] width 7 height 7
click at [314, 117] on input "Select an option" at bounding box center [315, 115] width 7 height 7
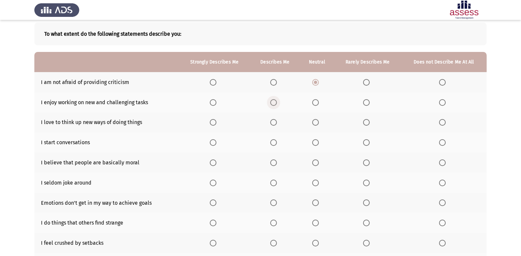
click at [279, 104] on label "Select an option" at bounding box center [274, 102] width 9 height 7
click at [277, 104] on input "Select an option" at bounding box center [273, 102] width 7 height 7
click at [276, 122] on span "Select an option" at bounding box center [273, 122] width 7 height 7
click at [276, 122] on input "Select an option" at bounding box center [273, 122] width 7 height 7
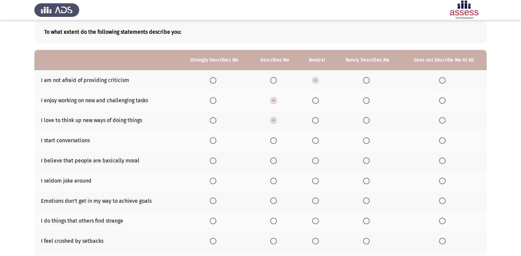
scroll to position [66, 0]
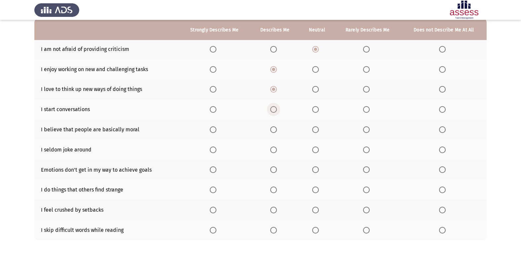
click at [271, 107] on span "Select an option" at bounding box center [273, 109] width 7 height 7
click at [271, 107] on input "Select an option" at bounding box center [273, 109] width 7 height 7
click at [278, 131] on label "Select an option" at bounding box center [274, 129] width 9 height 7
click at [277, 131] on input "Select an option" at bounding box center [273, 129] width 7 height 7
click at [315, 153] on th at bounding box center [317, 149] width 34 height 20
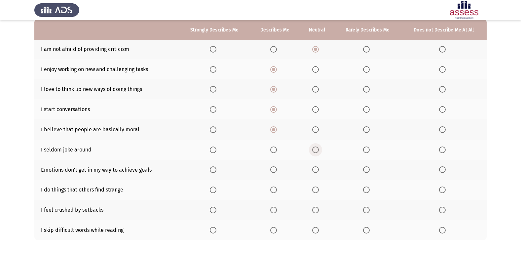
click at [316, 151] on span "Select an option" at bounding box center [315, 149] width 7 height 7
click at [316, 151] on input "Select an option" at bounding box center [315, 149] width 7 height 7
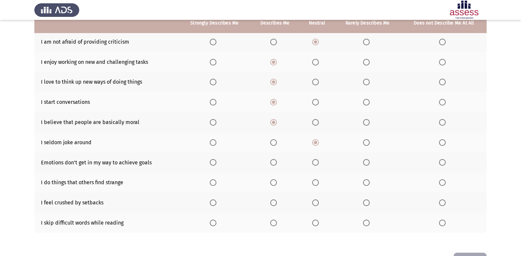
scroll to position [96, 0]
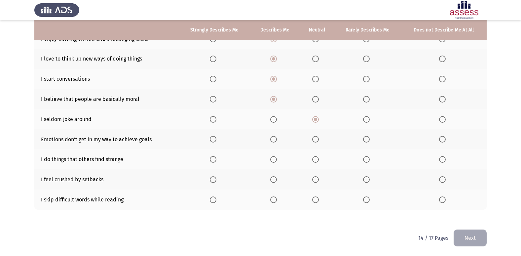
click at [319, 137] on label "Select an option" at bounding box center [316, 139] width 9 height 7
click at [319, 137] on input "Select an option" at bounding box center [315, 139] width 7 height 7
click at [317, 157] on span "Select an option" at bounding box center [315, 159] width 7 height 7
click at [317, 157] on input "Select an option" at bounding box center [315, 159] width 7 height 7
click at [320, 182] on label "Select an option" at bounding box center [316, 179] width 9 height 7
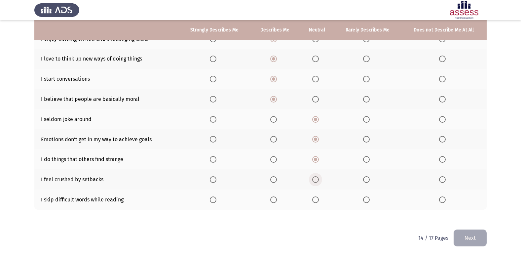
click at [319, 182] on input "Select an option" at bounding box center [315, 179] width 7 height 7
click at [440, 197] on span "Select an option" at bounding box center [442, 199] width 7 height 7
click at [440, 197] on input "Select an option" at bounding box center [442, 199] width 7 height 7
click at [475, 234] on button "Next" at bounding box center [469, 237] width 33 height 17
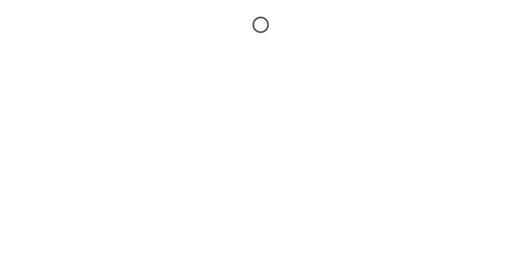
scroll to position [0, 0]
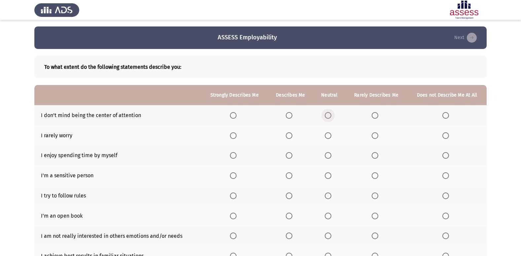
click at [326, 116] on span "Select an option" at bounding box center [328, 115] width 7 height 7
click at [326, 116] on input "Select an option" at bounding box center [328, 115] width 7 height 7
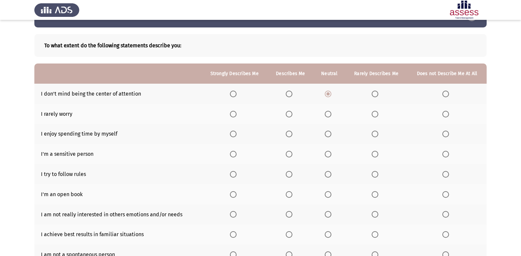
scroll to position [33, 0]
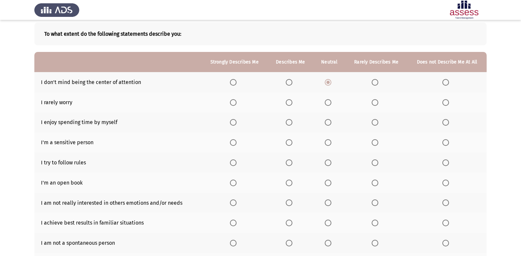
click at [286, 101] on th at bounding box center [291, 102] width 46 height 20
click at [291, 105] on span "Select an option" at bounding box center [289, 102] width 7 height 7
click at [291, 105] on input "Select an option" at bounding box center [289, 102] width 7 height 7
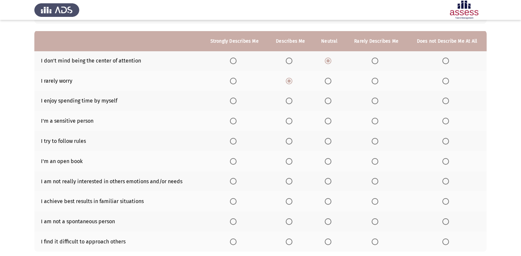
scroll to position [66, 0]
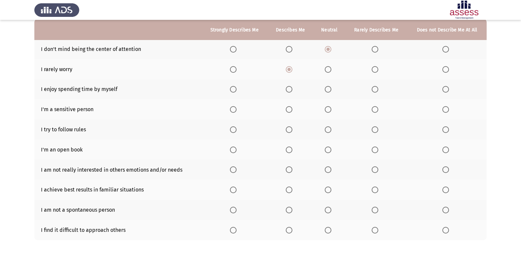
click at [292, 90] on span "Select an option" at bounding box center [289, 89] width 7 height 7
click at [292, 90] on input "Select an option" at bounding box center [289, 89] width 7 height 7
click at [290, 110] on span "Select an option" at bounding box center [289, 109] width 7 height 7
click at [290, 110] on input "Select an option" at bounding box center [289, 109] width 7 height 7
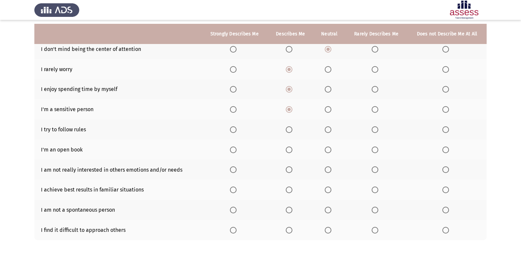
scroll to position [96, 0]
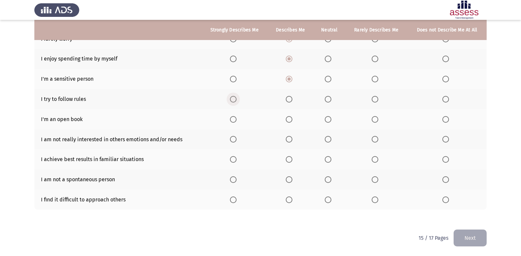
click at [232, 98] on span "Select an option" at bounding box center [233, 99] width 7 height 7
click at [232, 98] on input "Select an option" at bounding box center [233, 99] width 7 height 7
click at [295, 117] on label "Select an option" at bounding box center [290, 119] width 9 height 7
click at [292, 117] on input "Select an option" at bounding box center [289, 119] width 7 height 7
click at [291, 138] on span "Select an option" at bounding box center [289, 139] width 7 height 7
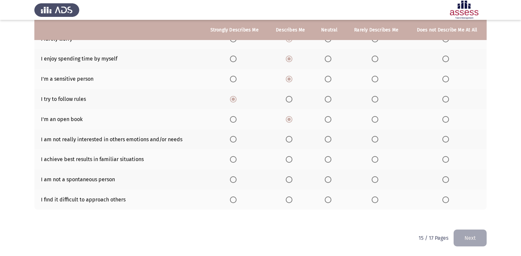
click at [291, 138] on input "Select an option" at bounding box center [289, 139] width 7 height 7
click at [330, 159] on span "Select an option" at bounding box center [328, 159] width 7 height 7
click at [330, 159] on input "Select an option" at bounding box center [328, 159] width 7 height 7
click at [288, 156] on span "Select an option" at bounding box center [289, 159] width 7 height 7
click at [288, 156] on input "Select an option" at bounding box center [289, 159] width 7 height 7
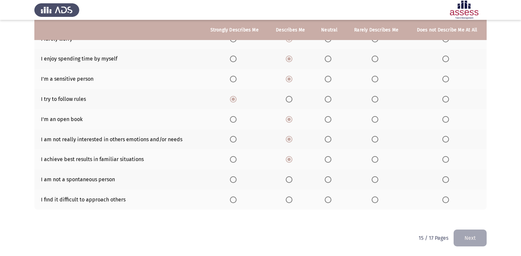
click at [329, 178] on span "Select an option" at bounding box center [328, 179] width 7 height 7
click at [329, 178] on input "Select an option" at bounding box center [328, 179] width 7 height 7
click at [322, 199] on th at bounding box center [329, 199] width 32 height 20
click at [328, 197] on span "Select an option" at bounding box center [328, 199] width 7 height 7
click at [328, 197] on input "Select an option" at bounding box center [328, 199] width 7 height 7
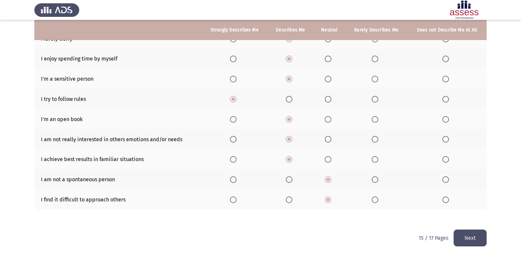
click at [466, 235] on button "Next" at bounding box center [469, 237] width 33 height 17
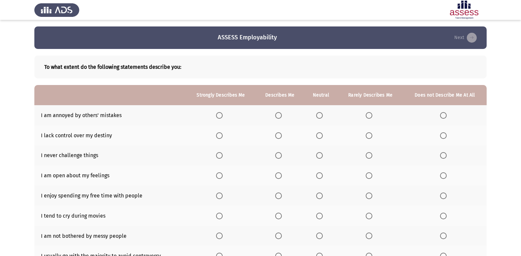
scroll to position [33, 0]
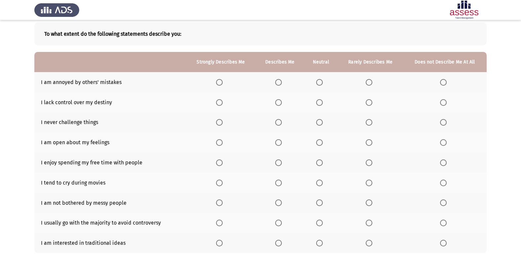
click at [278, 83] on span "Select an option" at bounding box center [278, 82] width 7 height 7
click at [278, 83] on input "Select an option" at bounding box center [278, 82] width 7 height 7
click at [280, 104] on span "Select an option" at bounding box center [278, 102] width 7 height 7
click at [280, 104] on input "Select an option" at bounding box center [278, 102] width 7 height 7
click at [445, 124] on span "Select an option" at bounding box center [443, 122] width 7 height 7
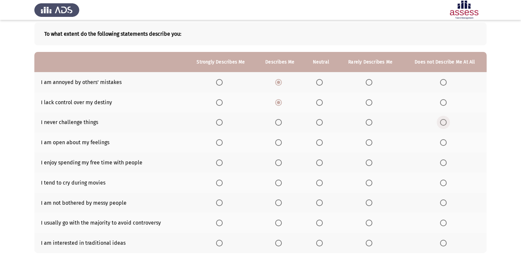
click at [445, 124] on input "Select an option" at bounding box center [443, 122] width 7 height 7
click at [368, 143] on span "Select an option" at bounding box center [369, 142] width 7 height 7
click at [368, 143] on input "Select an option" at bounding box center [369, 142] width 7 height 7
click at [317, 140] on span "Select an option" at bounding box center [319, 142] width 7 height 7
click at [317, 140] on input "Select an option" at bounding box center [319, 142] width 7 height 7
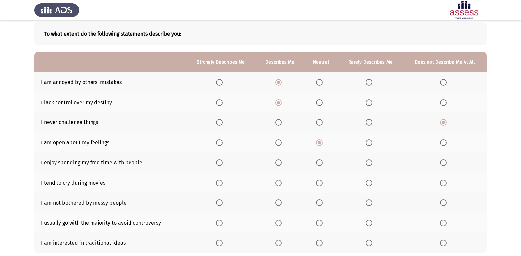
click at [280, 165] on span "Select an option" at bounding box center [278, 162] width 7 height 7
click at [280, 165] on input "Select an option" at bounding box center [278, 162] width 7 height 7
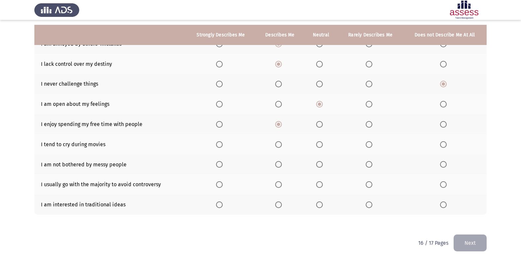
scroll to position [76, 0]
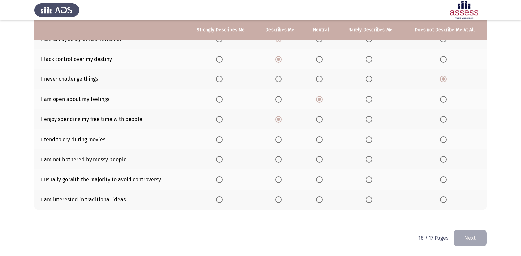
click at [319, 139] on span "Select an option" at bounding box center [319, 139] width 7 height 7
click at [319, 139] on input "Select an option" at bounding box center [319, 139] width 7 height 7
click at [325, 162] on label "Select an option" at bounding box center [320, 159] width 9 height 7
click at [323, 162] on input "Select an option" at bounding box center [319, 159] width 7 height 7
click at [280, 178] on span "Select an option" at bounding box center [278, 179] width 7 height 7
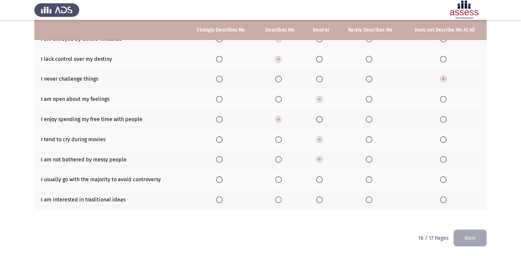
click at [280, 178] on input "Select an option" at bounding box center [278, 179] width 7 height 7
click at [319, 178] on span "Select an option" at bounding box center [319, 179] width 7 height 7
click at [319, 178] on input "Select an option" at bounding box center [319, 179] width 7 height 7
click at [278, 197] on span "Select an option" at bounding box center [278, 199] width 7 height 7
click at [278, 197] on input "Select an option" at bounding box center [278, 199] width 7 height 7
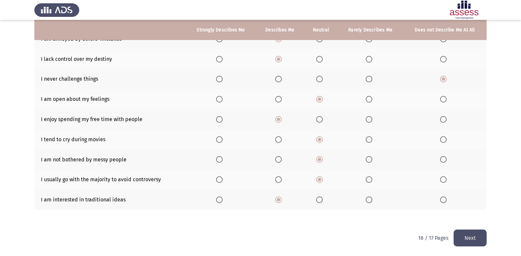
click at [481, 243] on button "Next" at bounding box center [469, 237] width 33 height 17
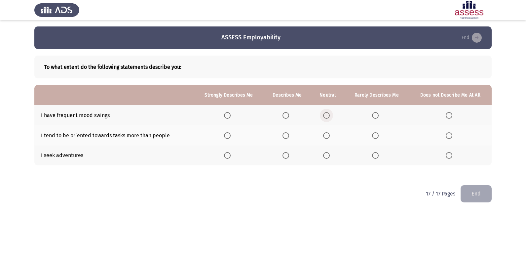
click at [327, 118] on span "Select an option" at bounding box center [326, 115] width 7 height 7
click at [327, 118] on input "Select an option" at bounding box center [326, 115] width 7 height 7
click at [324, 137] on span "Select an option" at bounding box center [326, 135] width 7 height 7
click at [324, 137] on input "Select an option" at bounding box center [326, 135] width 7 height 7
click at [324, 154] on span "Select an option" at bounding box center [326, 155] width 7 height 7
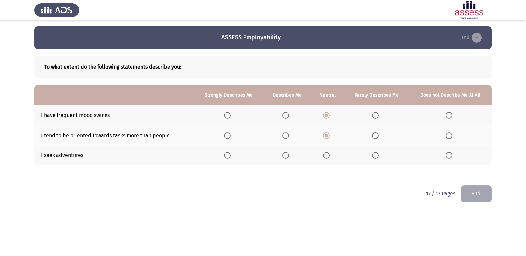
click at [324, 154] on input "Select an option" at bounding box center [326, 155] width 7 height 7
click at [477, 195] on button "End" at bounding box center [475, 193] width 31 height 17
